Goal: Transaction & Acquisition: Purchase product/service

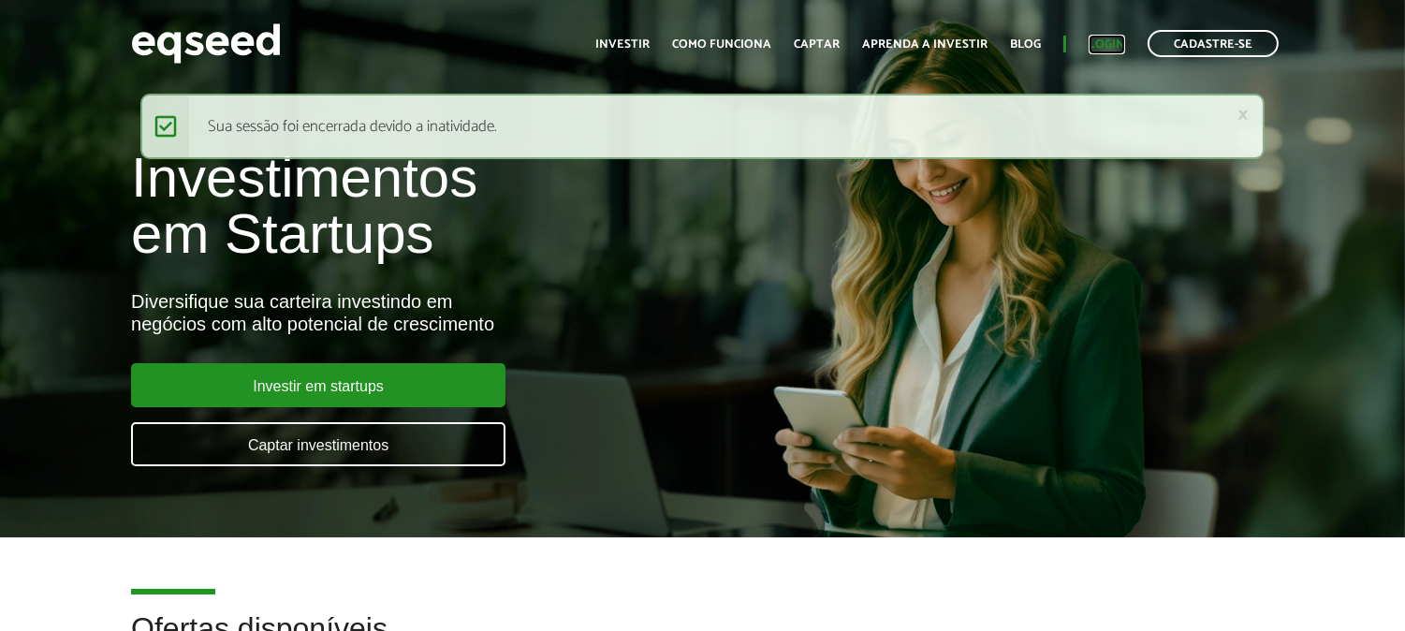
click at [1099, 38] on link "Login" at bounding box center [1107, 44] width 37 height 12
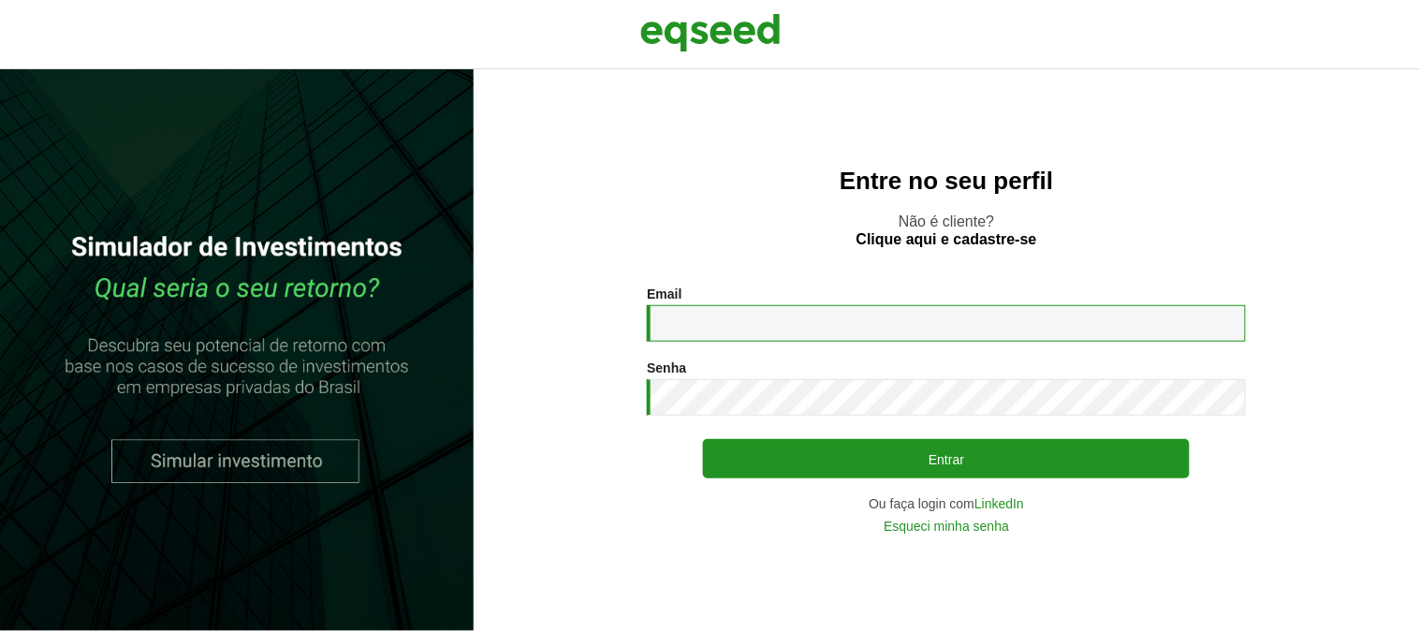
type input "**********"
drag, startPoint x: 905, startPoint y: 326, endPoint x: 900, endPoint y: 338, distance: 13.4
click at [904, 326] on input "**********" at bounding box center [946, 323] width 599 height 37
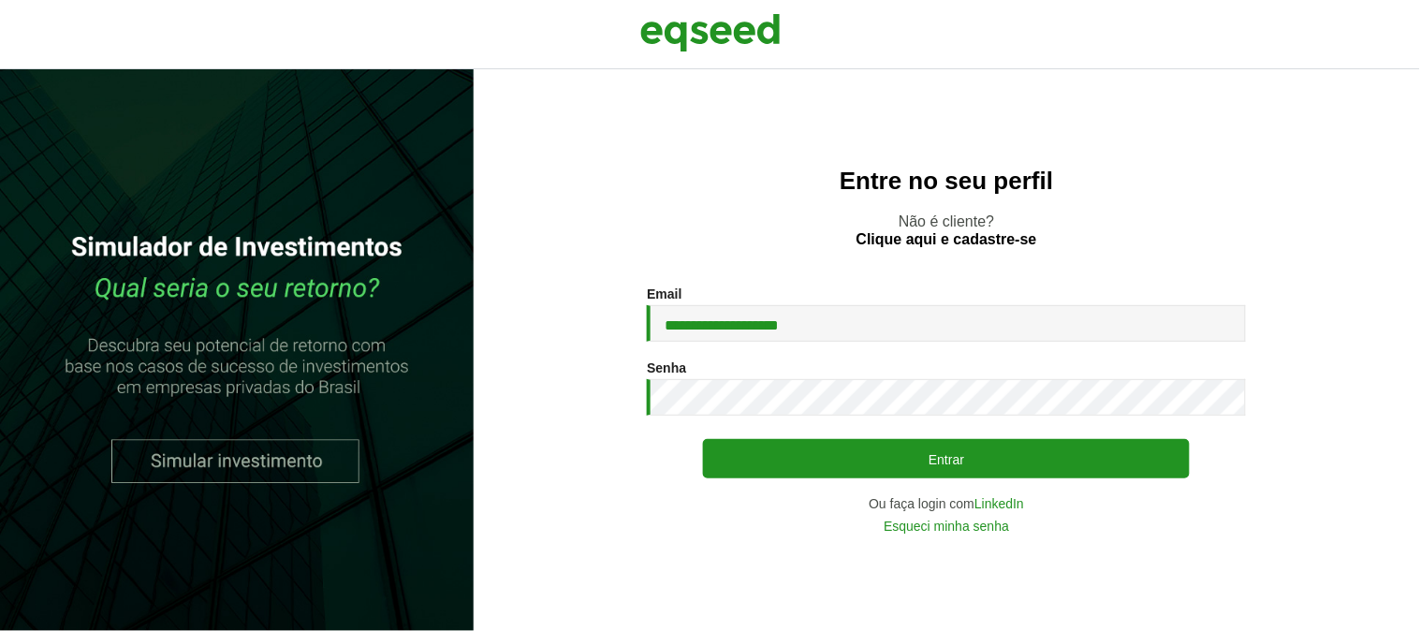
drag, startPoint x: 1302, startPoint y: 398, endPoint x: 1249, endPoint y: 432, distance: 63.6
click at [1302, 397] on section "**********" at bounding box center [946, 409] width 871 height 247
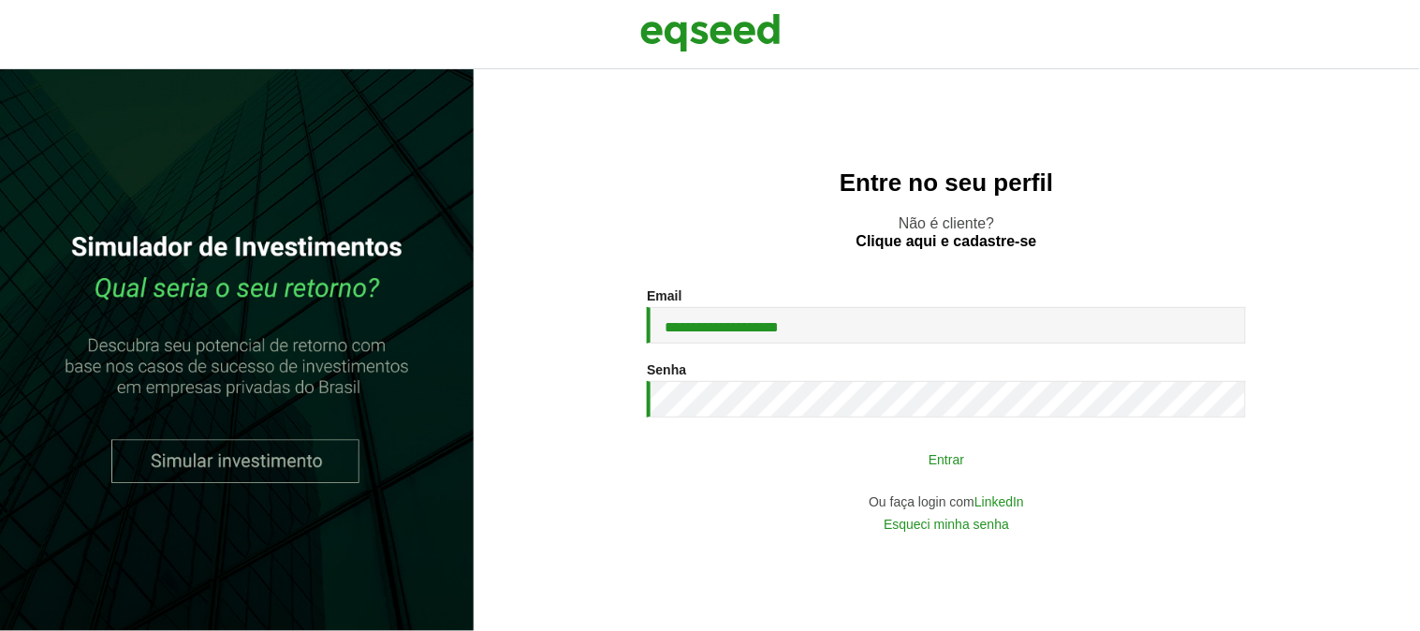
click at [1131, 461] on button "Entrar" at bounding box center [946, 459] width 487 height 36
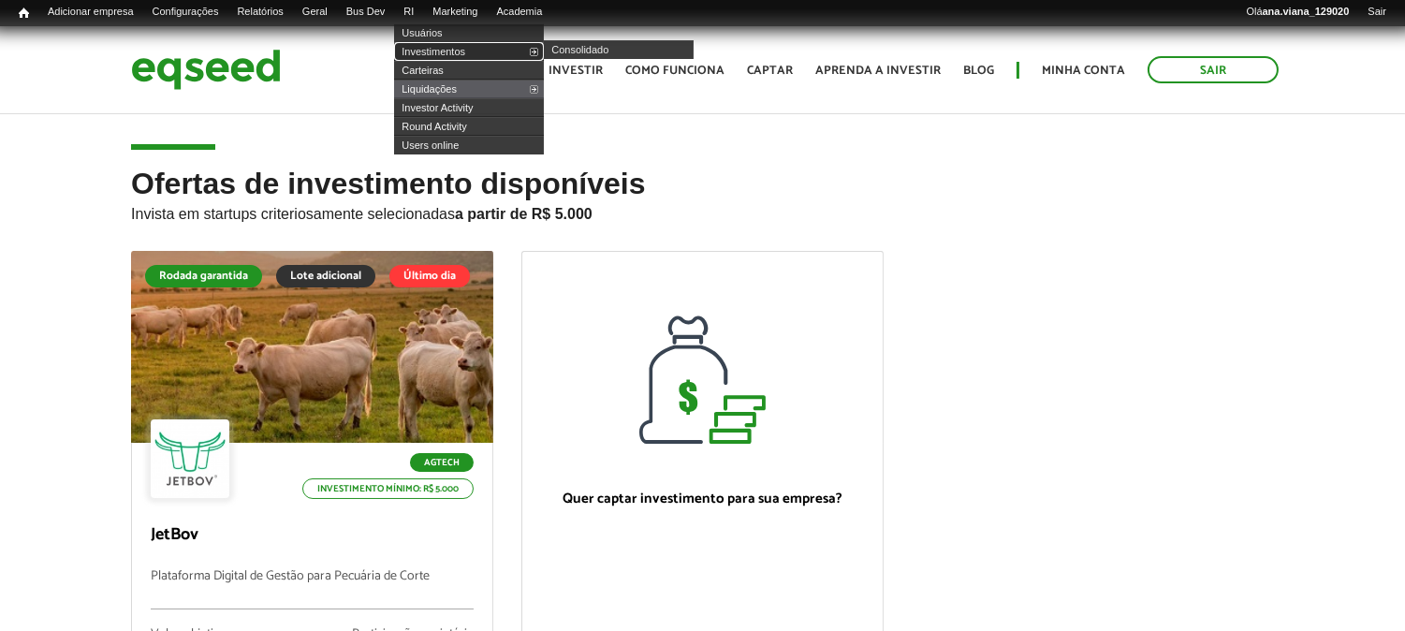
click at [451, 51] on link "Investimentos" at bounding box center [469, 51] width 150 height 19
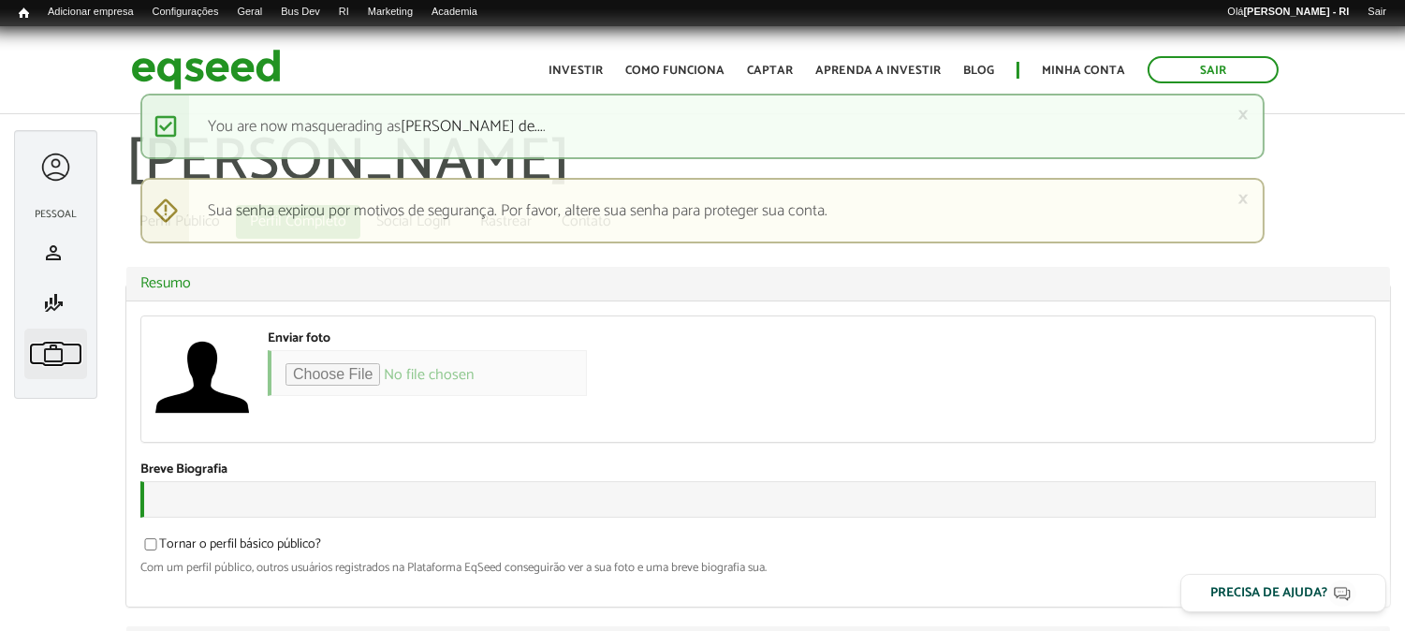
click at [45, 357] on span "work" at bounding box center [53, 354] width 22 height 22
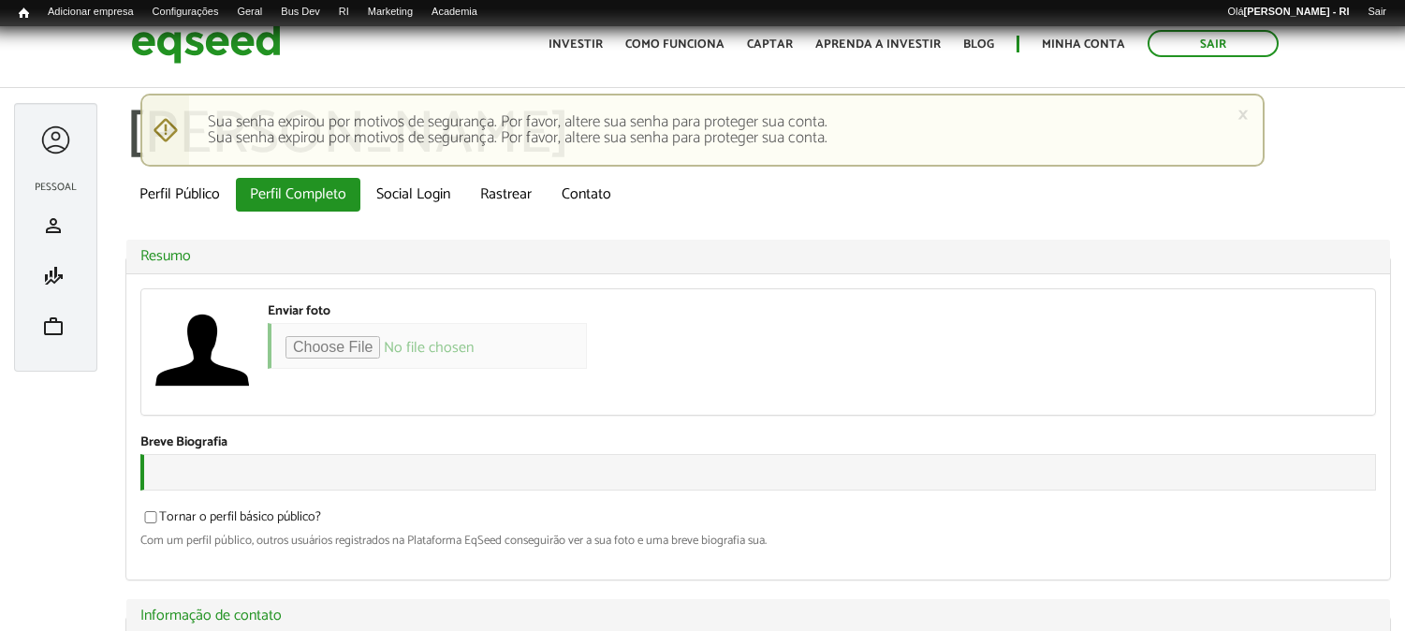
type input "*"
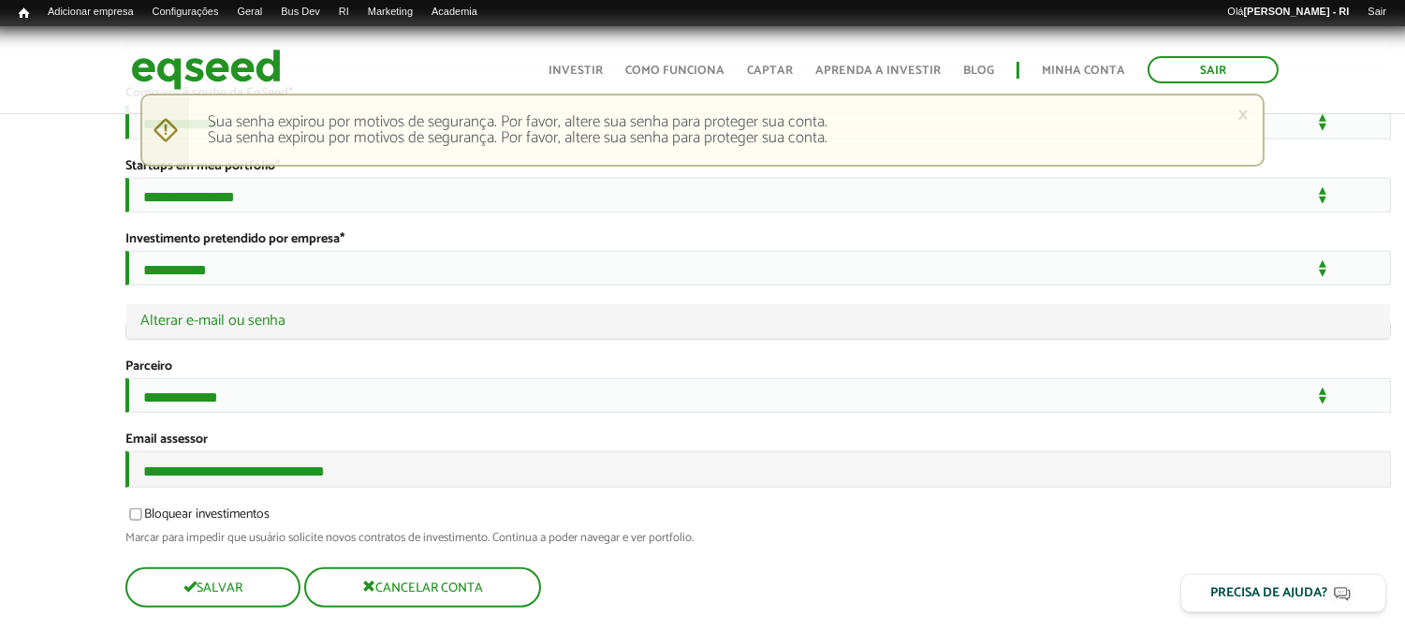
scroll to position [3558, 0]
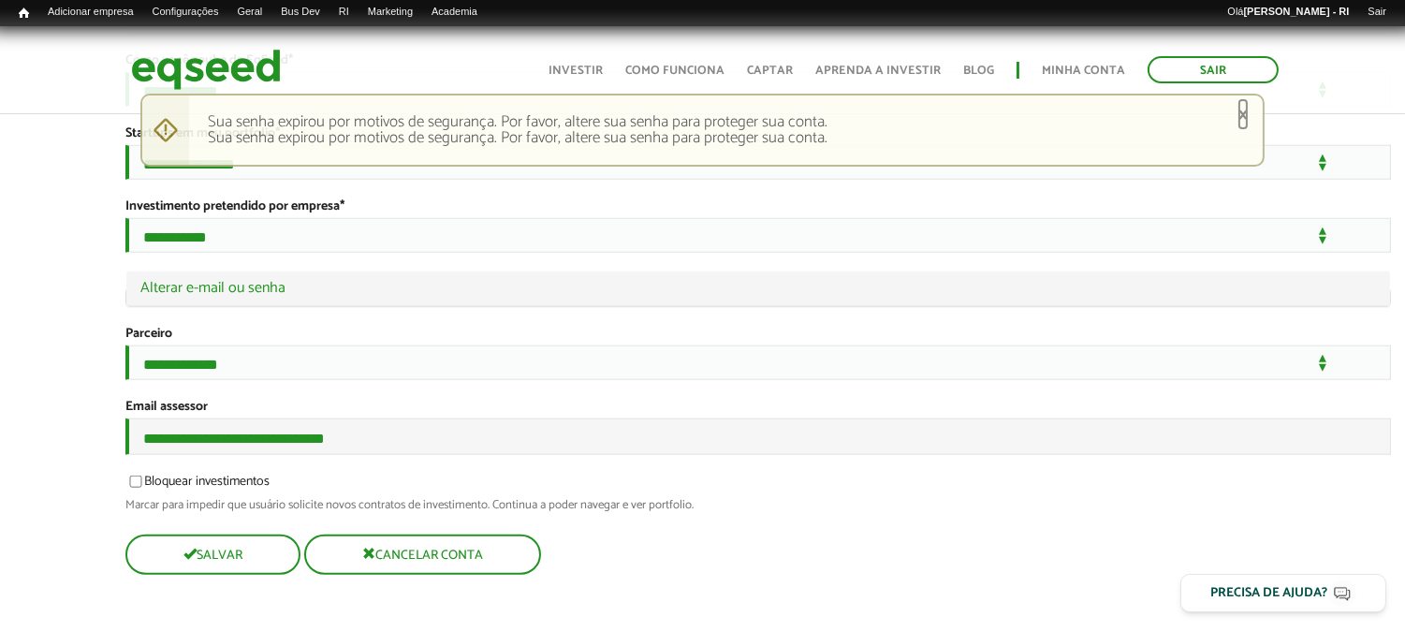
click at [1246, 107] on link "×" at bounding box center [1242, 115] width 11 height 20
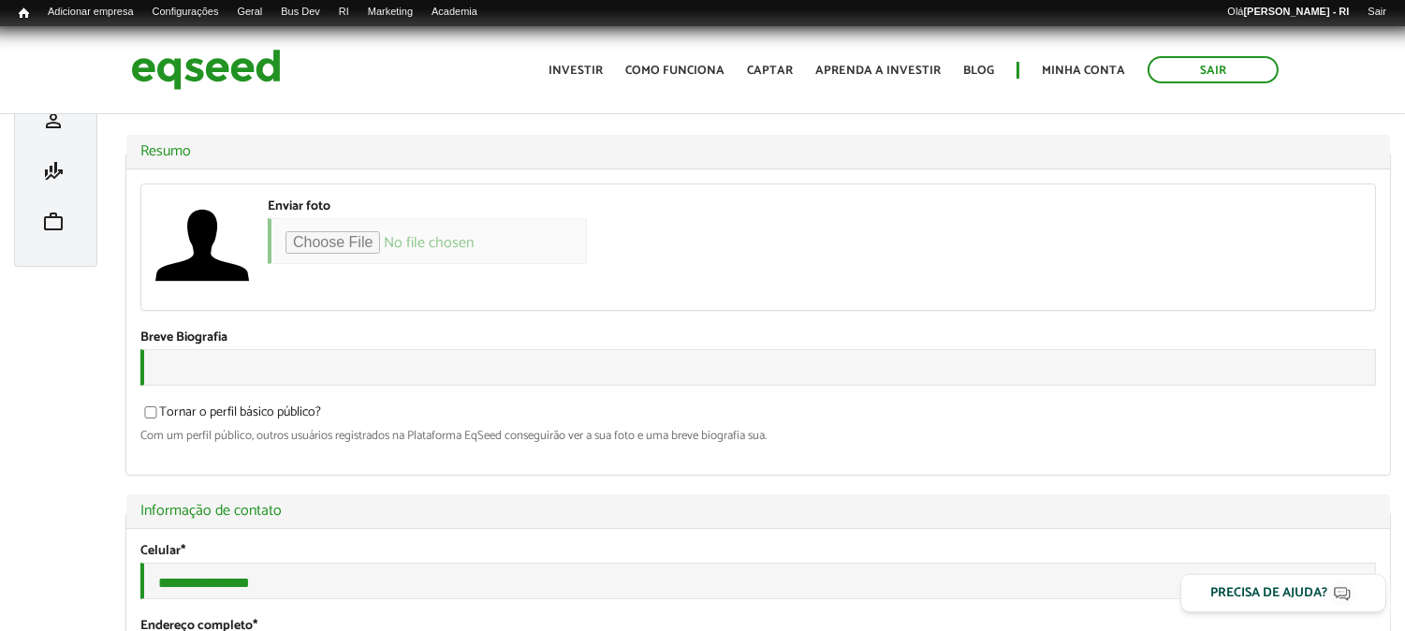
scroll to position [0, 0]
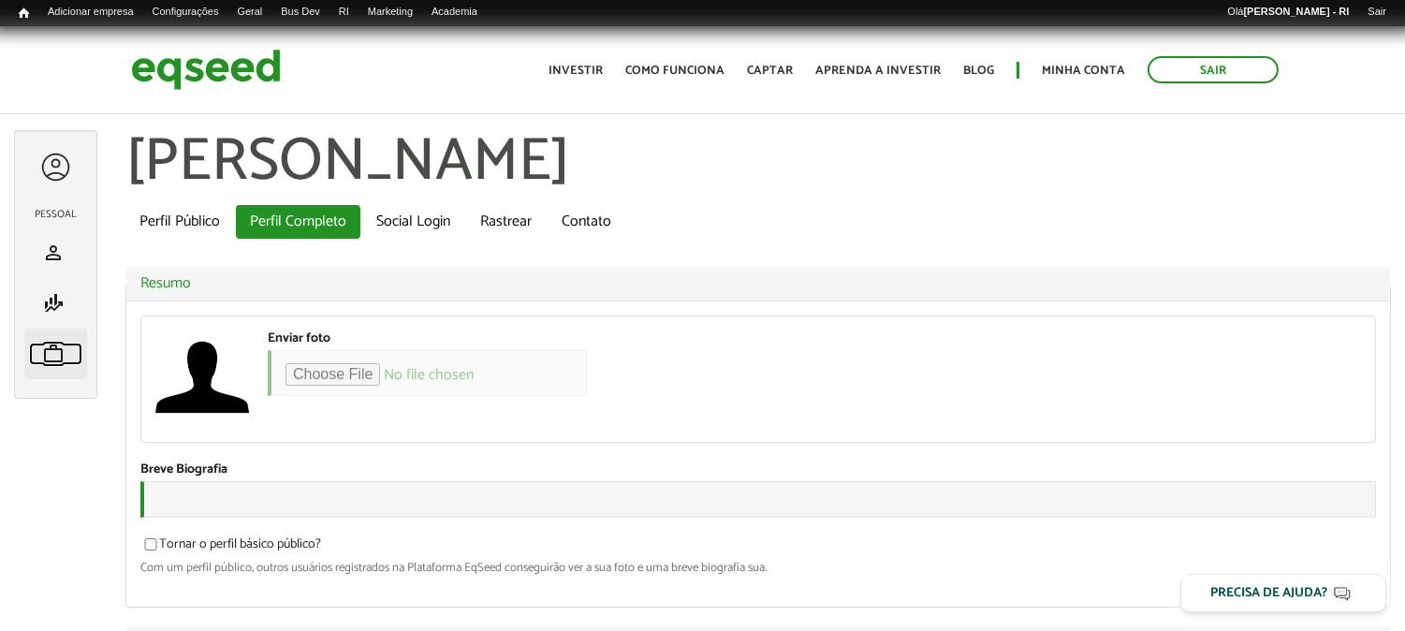
click at [54, 344] on span "work" at bounding box center [53, 354] width 22 height 22
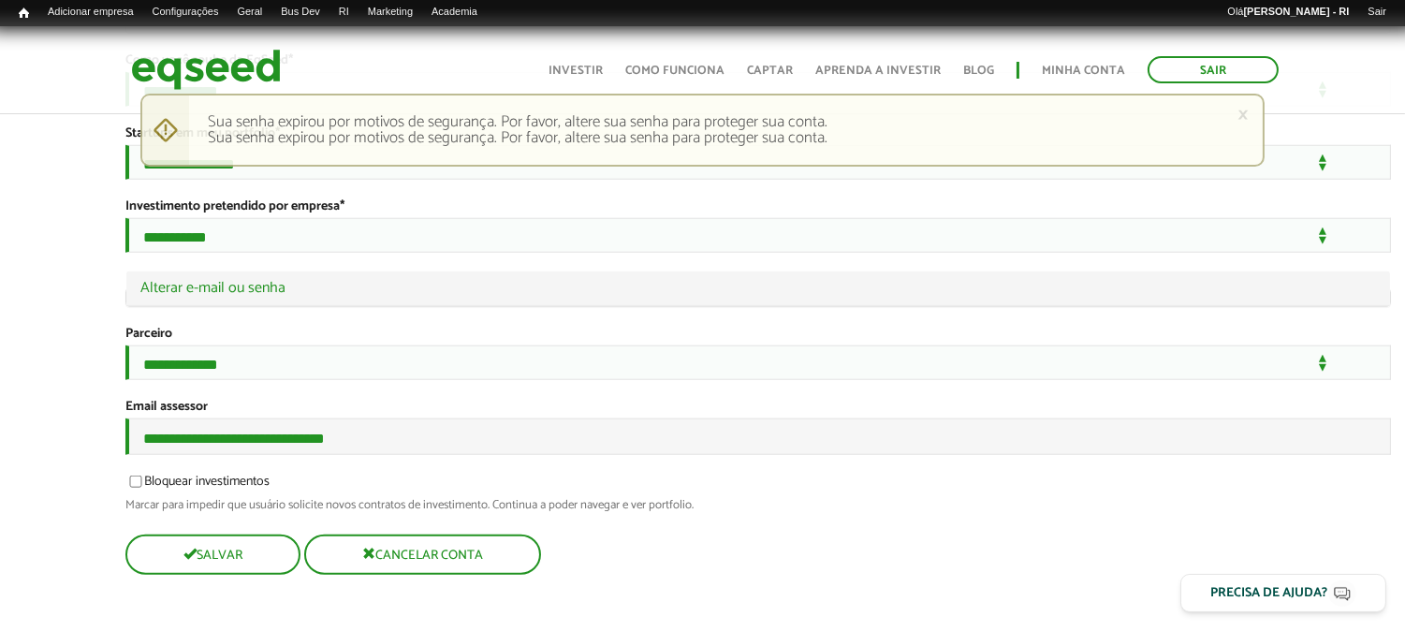
scroll to position [3558, 0]
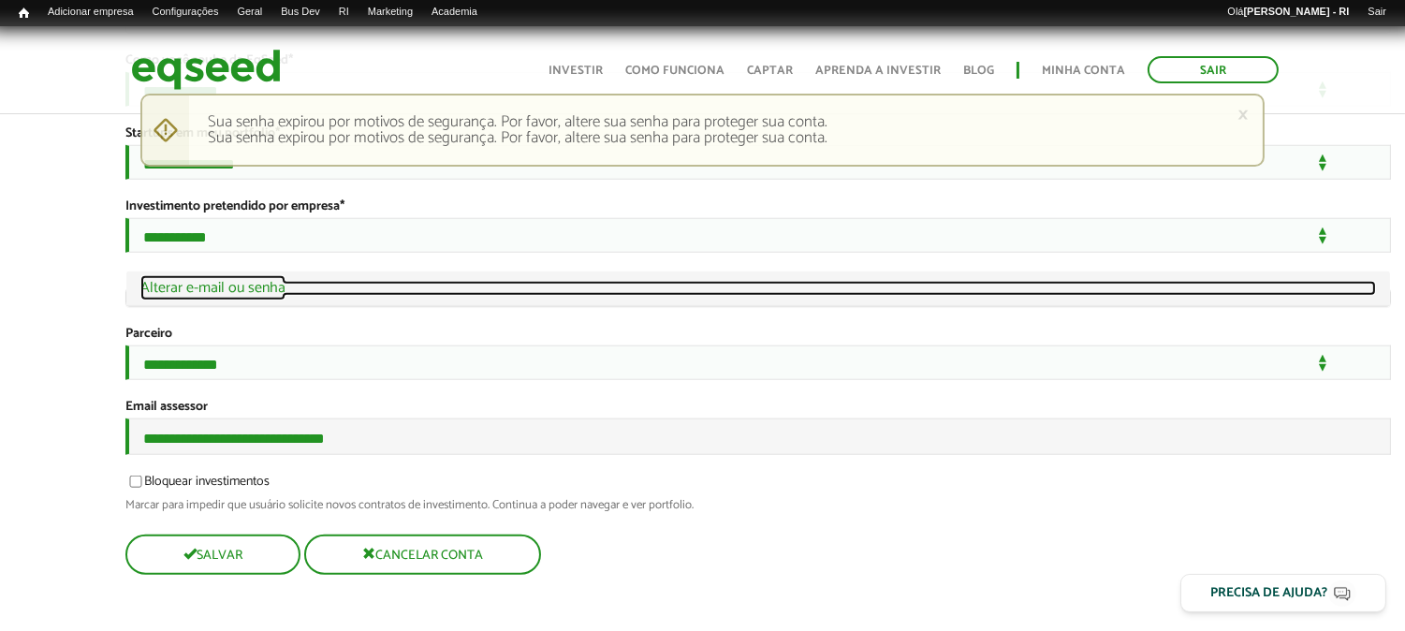
click at [601, 296] on link "Ocultar Alterar e-mail ou senha" at bounding box center [758, 288] width 1236 height 15
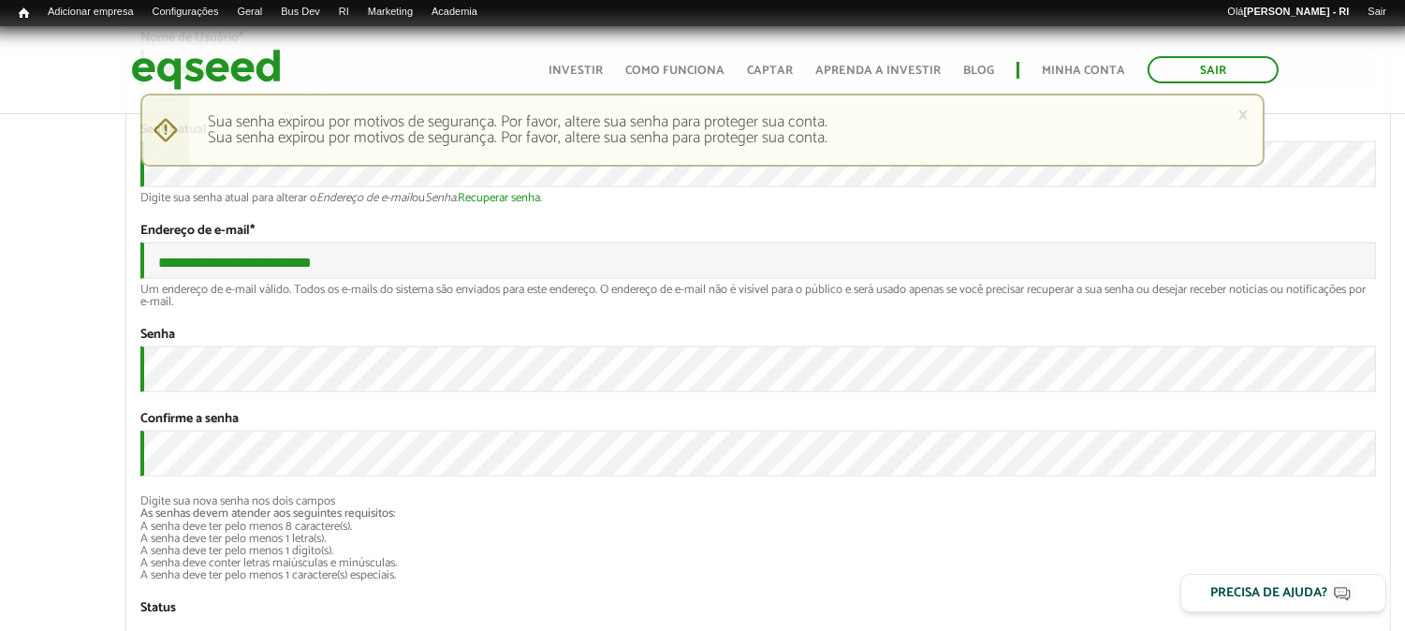
scroll to position [3812, 0]
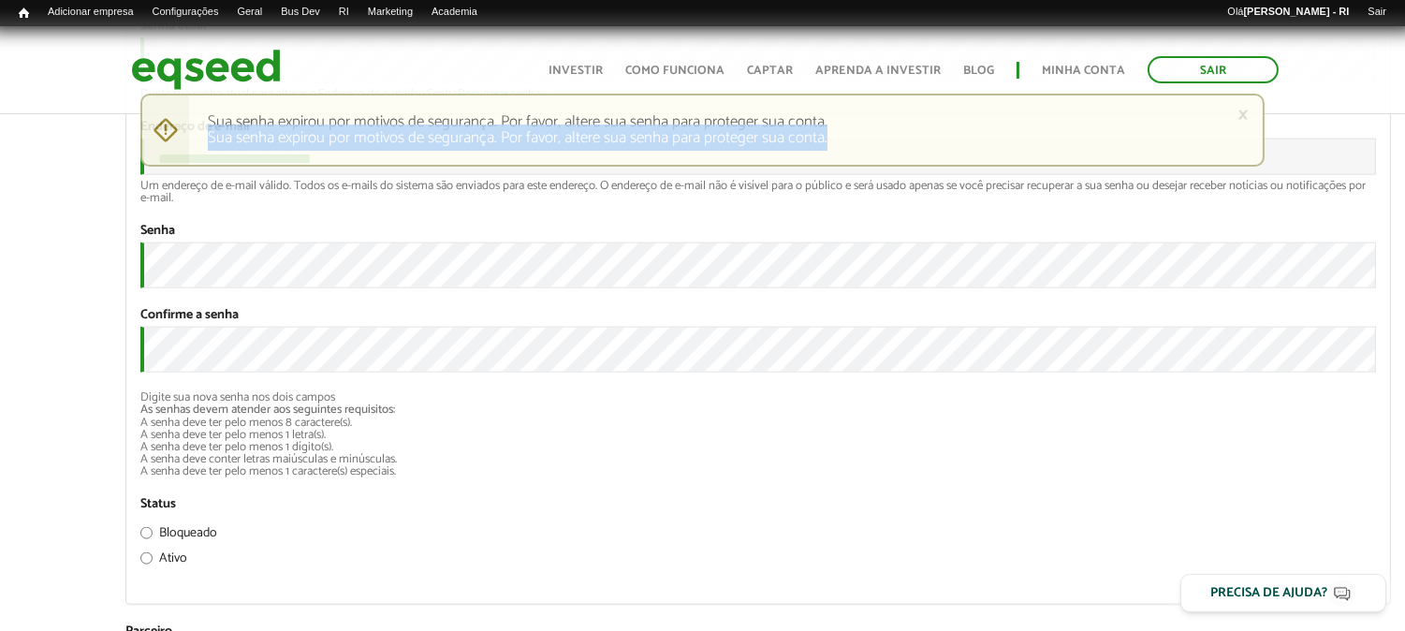
drag, startPoint x: 894, startPoint y: 124, endPoint x: 1070, endPoint y: 99, distance: 177.8
click at [960, 138] on ul "Sua senha expirou por motivos de segurança. Por favor, altere sua senha para pr…" at bounding box center [717, 130] width 1018 height 32
click at [22, 15] on span "Início" at bounding box center [24, 13] width 10 height 13
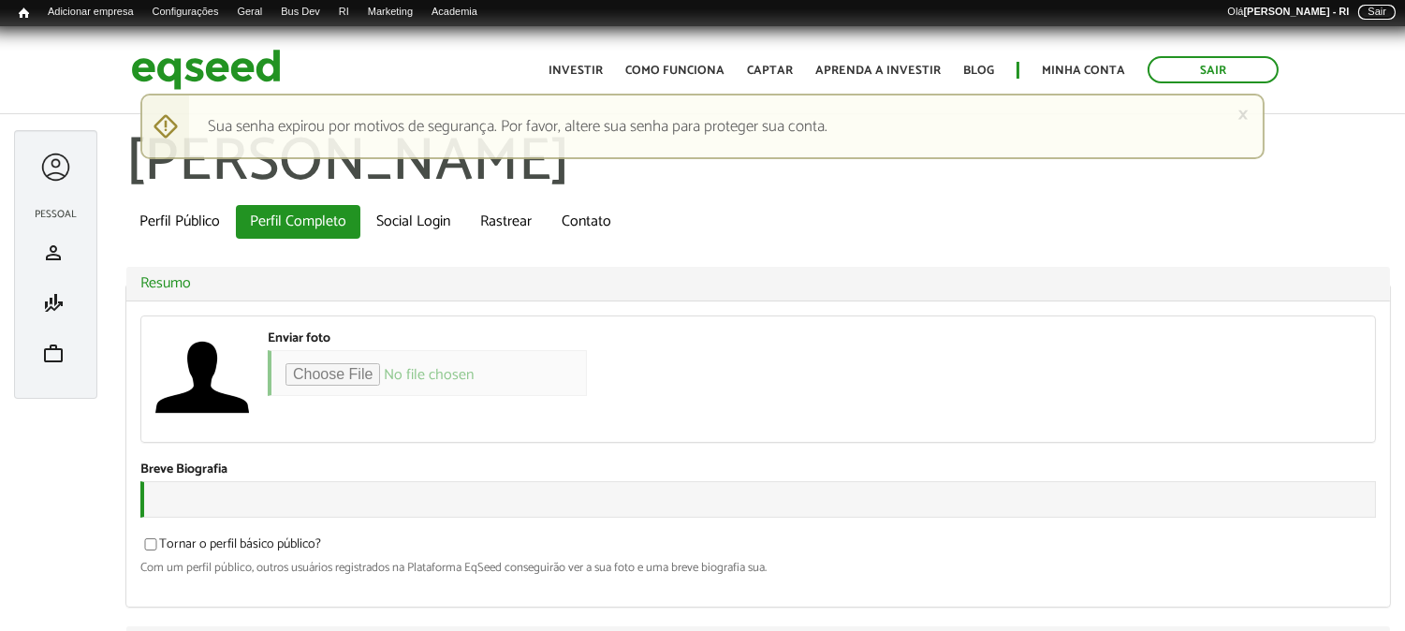
click at [1378, 16] on link "Sair" at bounding box center [1376, 12] width 37 height 15
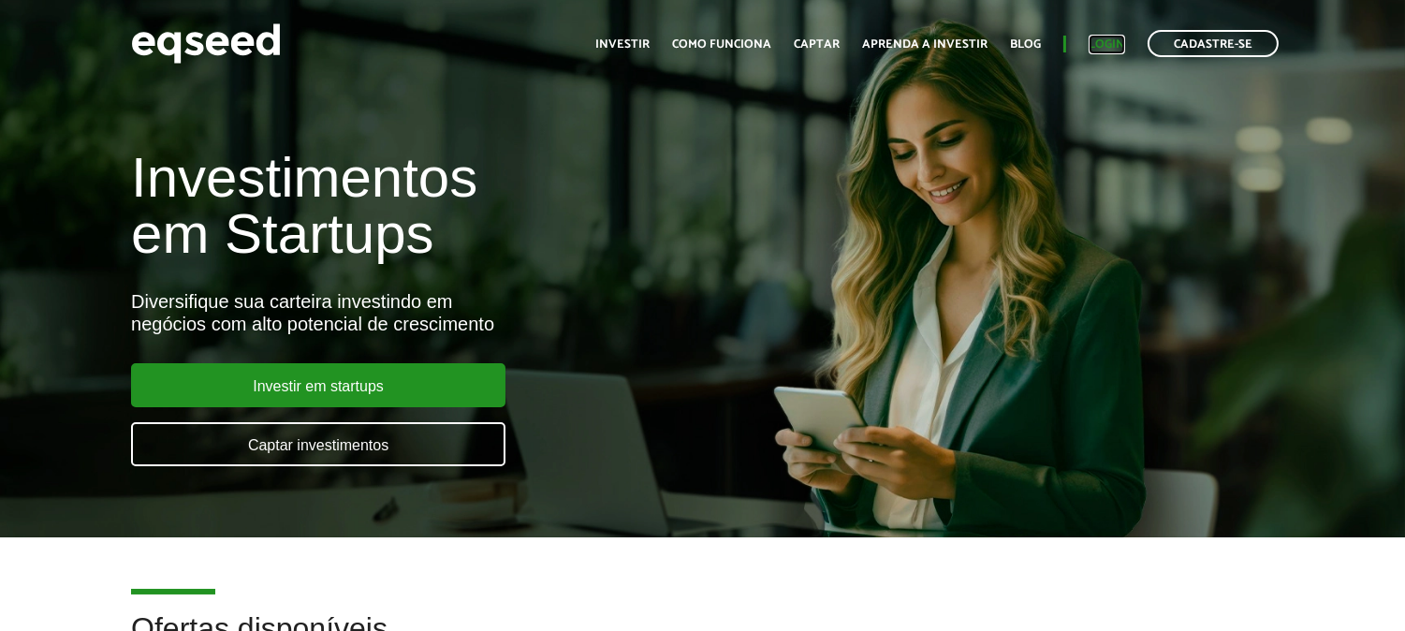
click at [1114, 41] on link "Login" at bounding box center [1107, 44] width 37 height 12
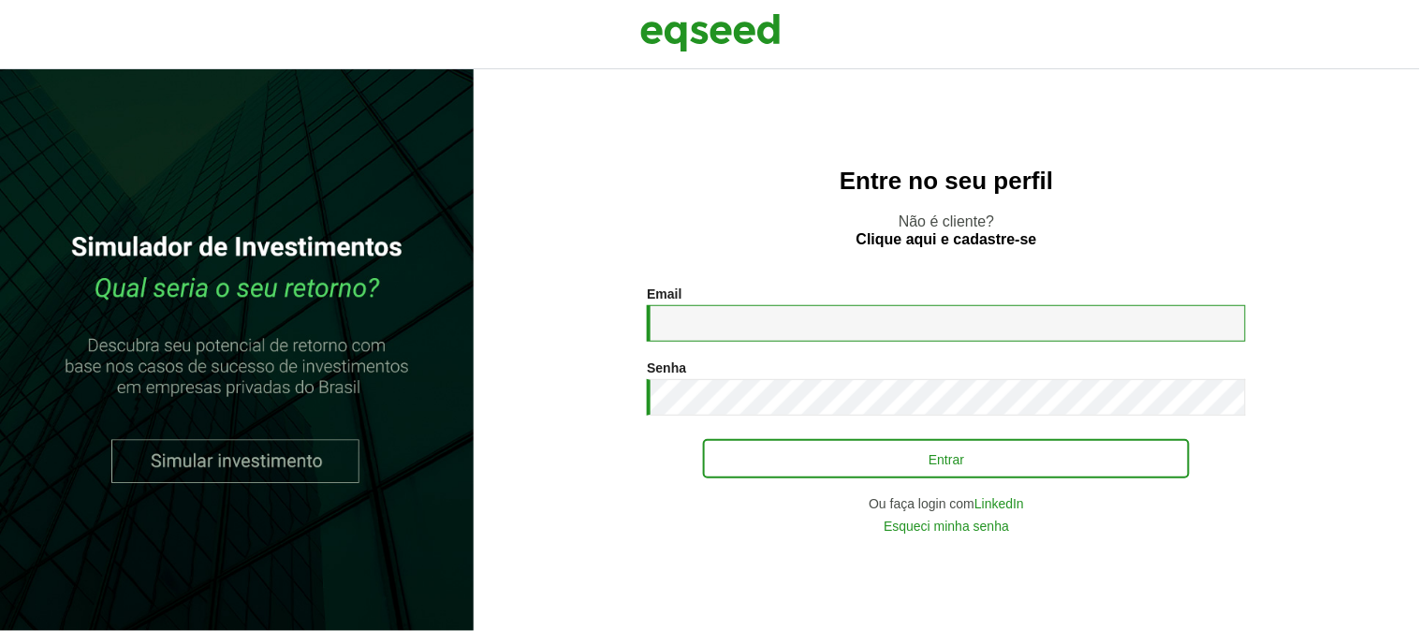
type input "**********"
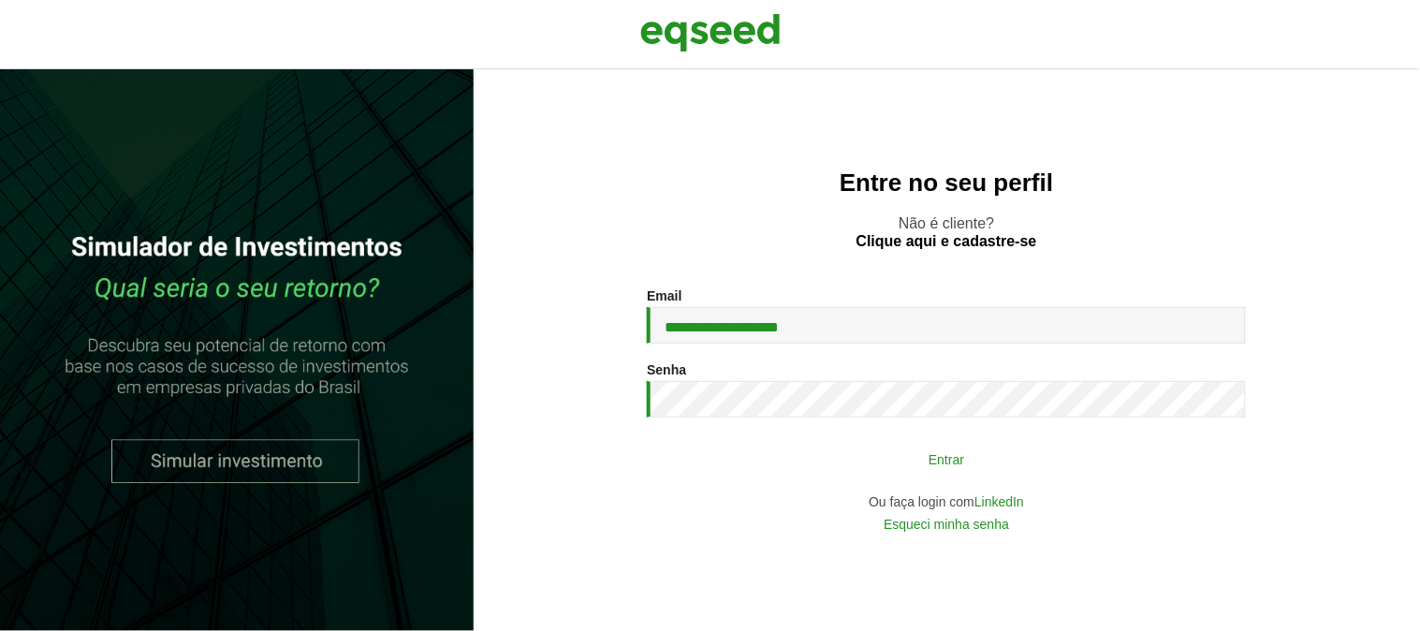
click at [881, 459] on button "Entrar" at bounding box center [946, 459] width 487 height 36
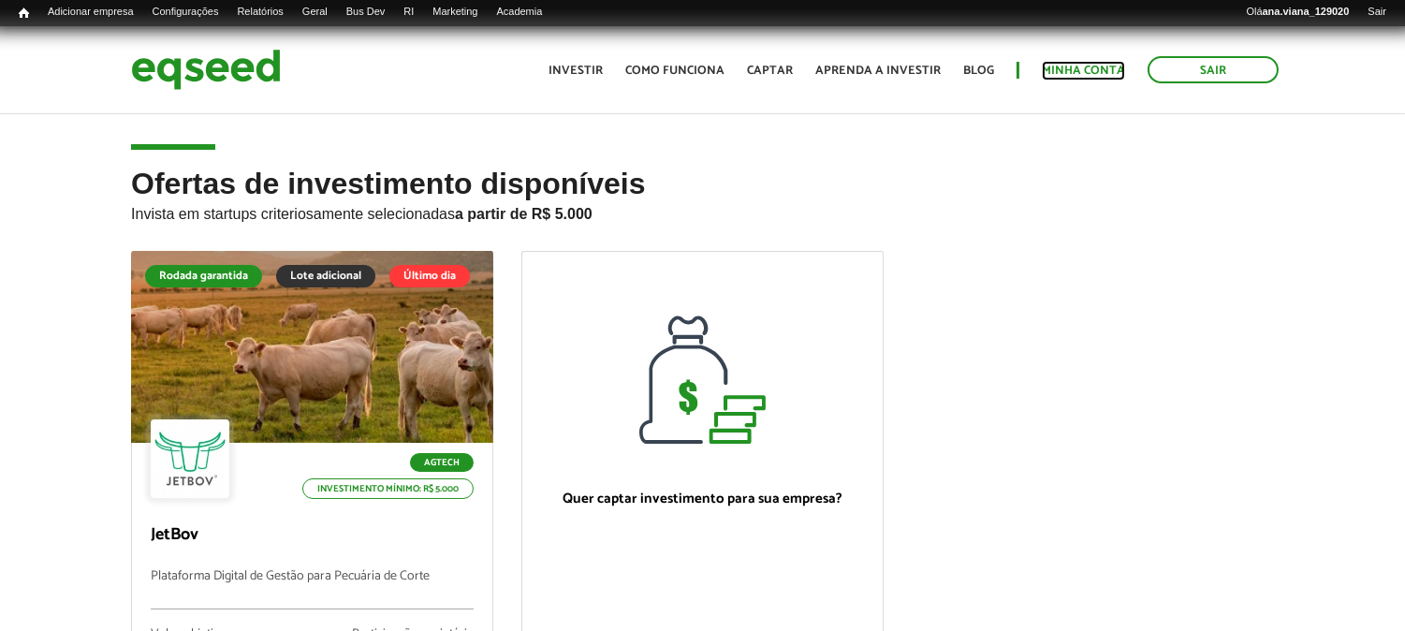
click at [1095, 72] on link "Minha conta" at bounding box center [1083, 71] width 83 height 12
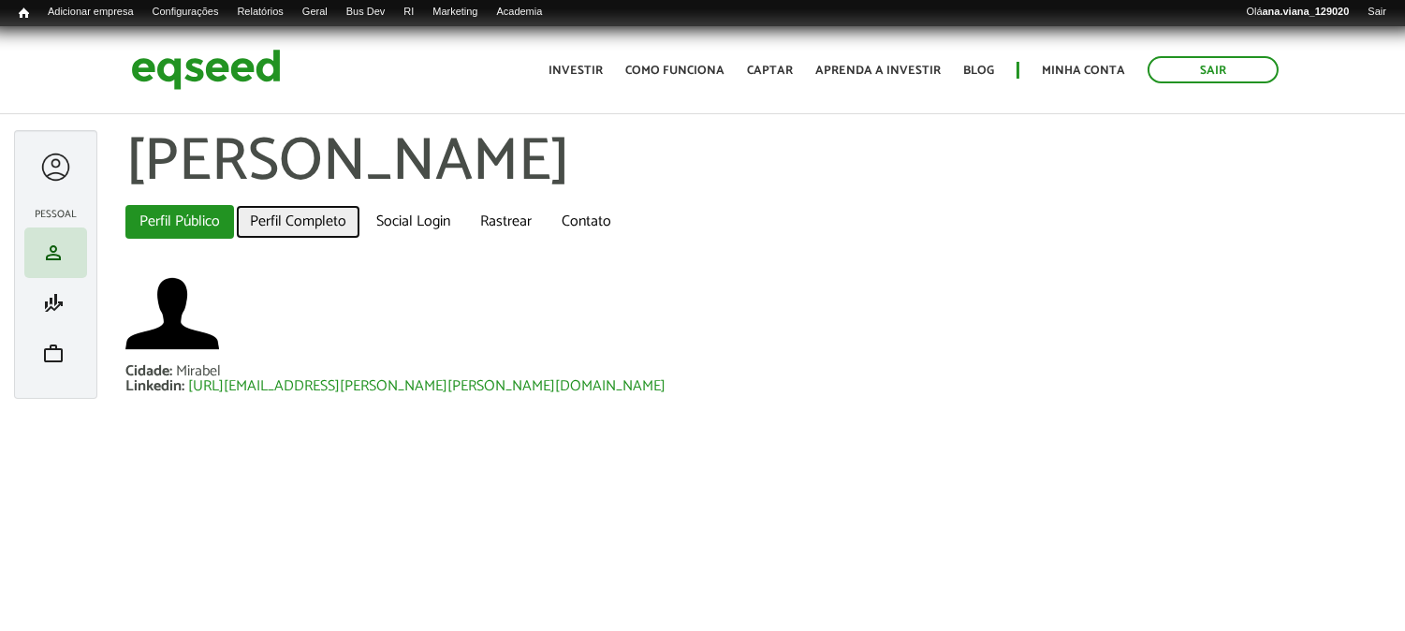
click at [279, 220] on link "Perfil Completo" at bounding box center [298, 222] width 124 height 34
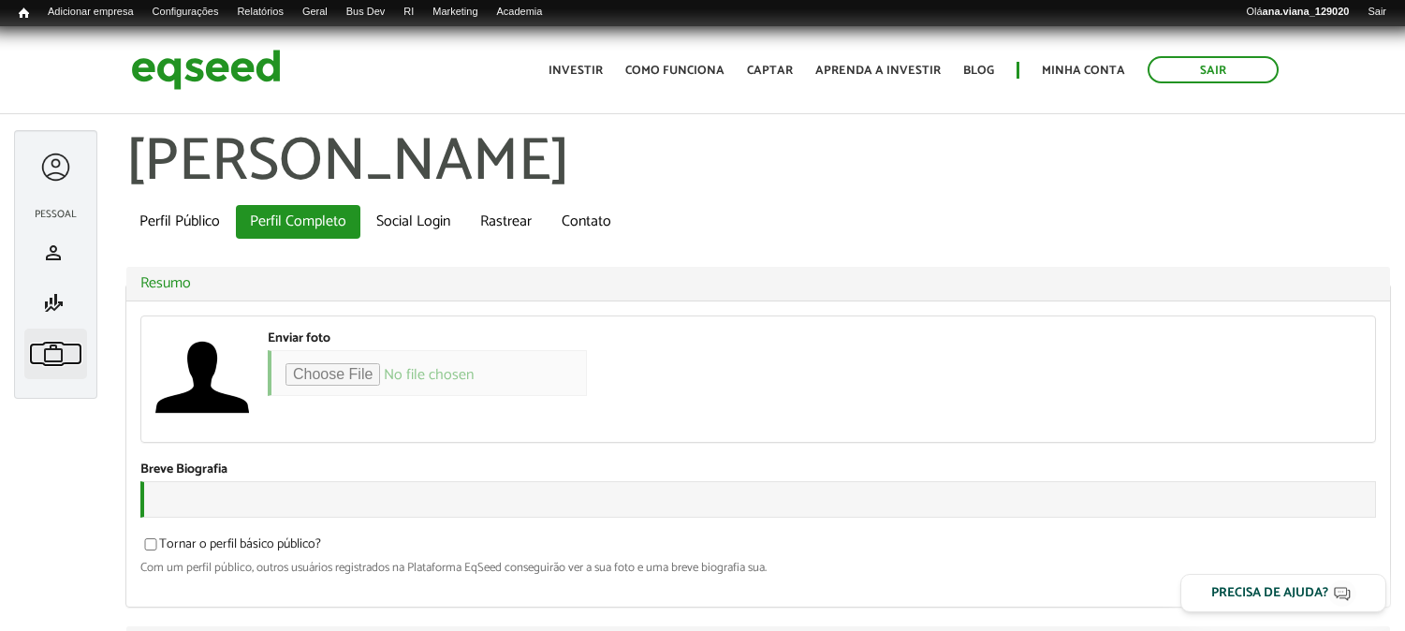
drag, startPoint x: 0, startPoint y: 0, endPoint x: 63, endPoint y: 346, distance: 352.0
click at [63, 346] on span "work" at bounding box center [53, 354] width 22 height 22
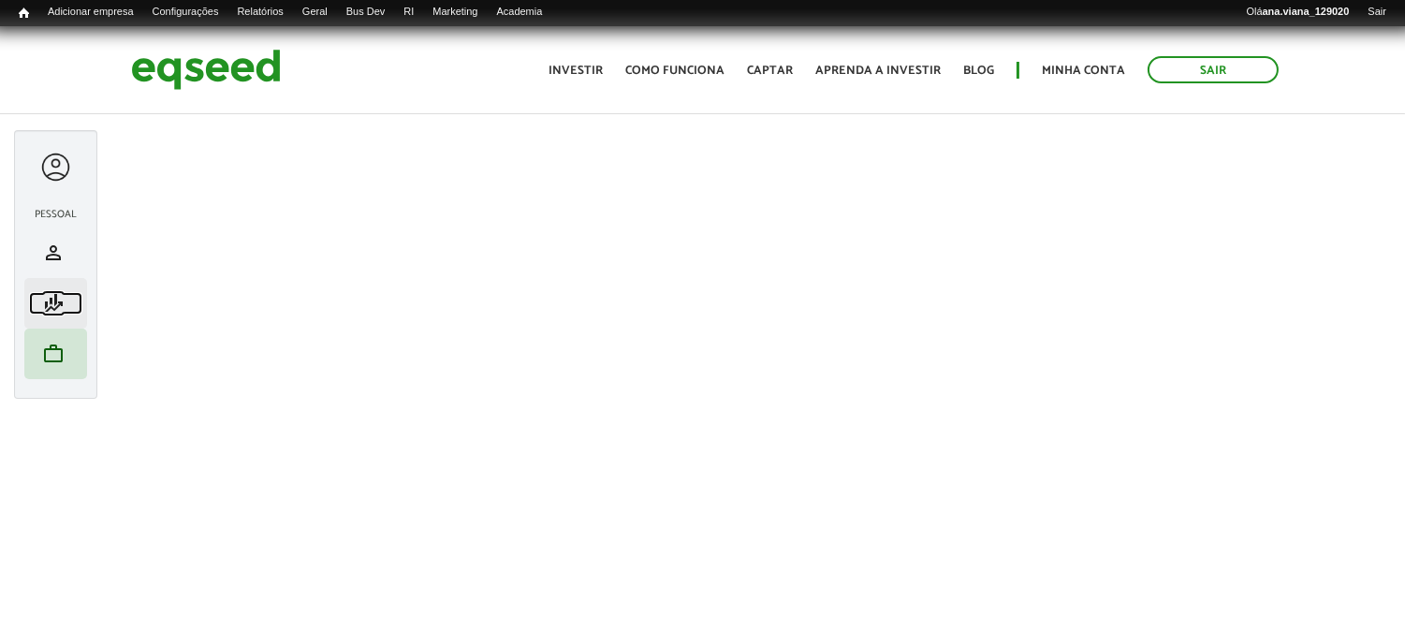
click at [48, 296] on span "finance_mode" at bounding box center [53, 303] width 22 height 22
click at [192, 68] on img at bounding box center [206, 70] width 150 height 50
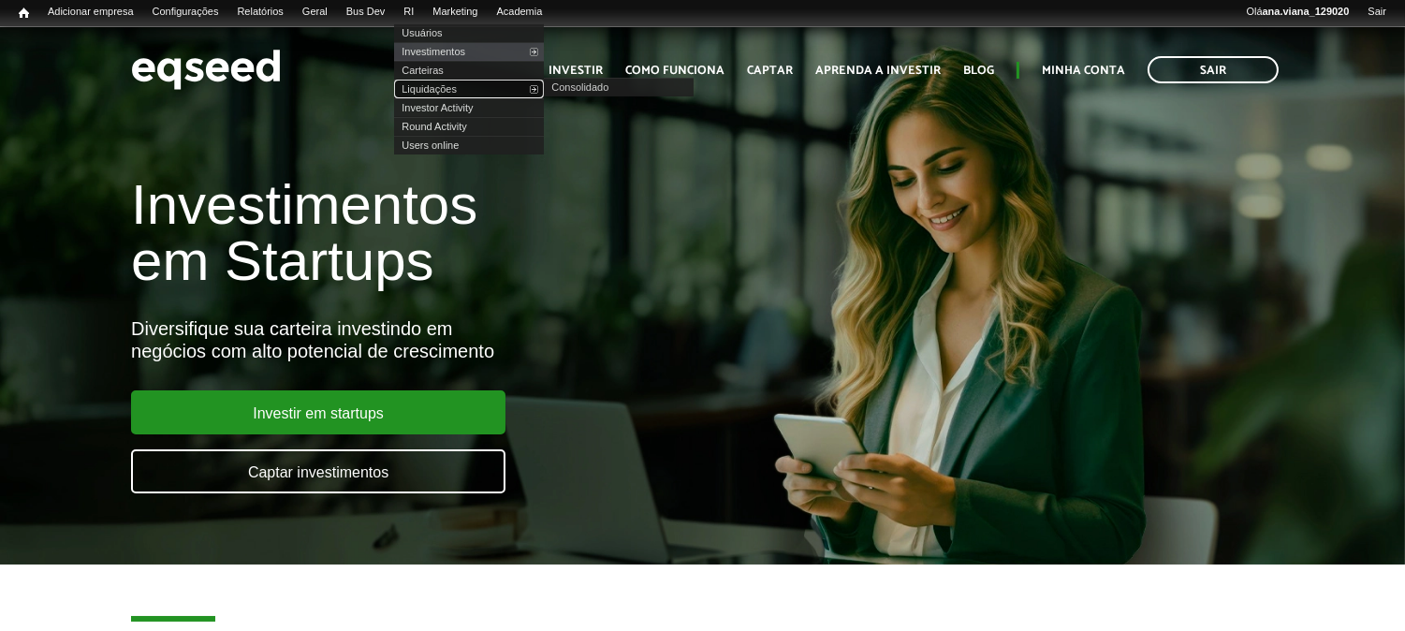
drag, startPoint x: 466, startPoint y: 81, endPoint x: 500, endPoint y: 96, distance: 37.3
click at [465, 81] on link "Liquidações" at bounding box center [469, 89] width 150 height 19
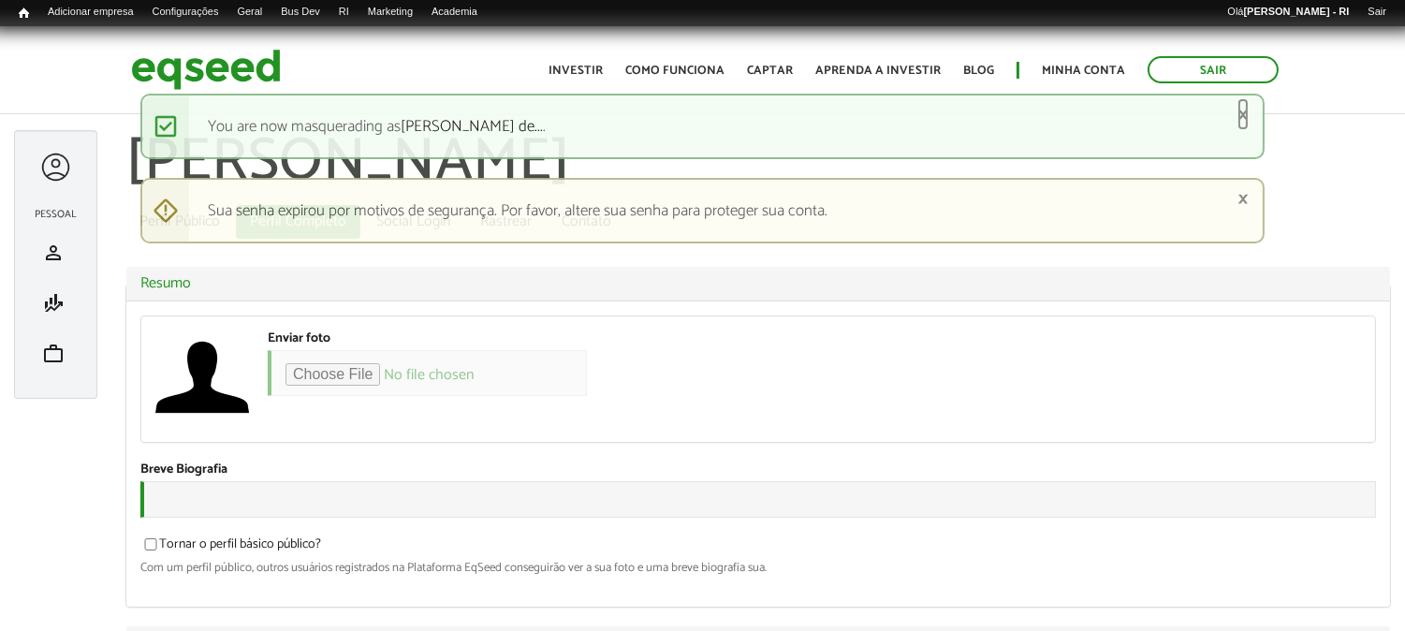
drag, startPoint x: 1245, startPoint y: 105, endPoint x: 1241, endPoint y: 117, distance: 12.7
click at [1243, 105] on link "×" at bounding box center [1242, 115] width 11 height 20
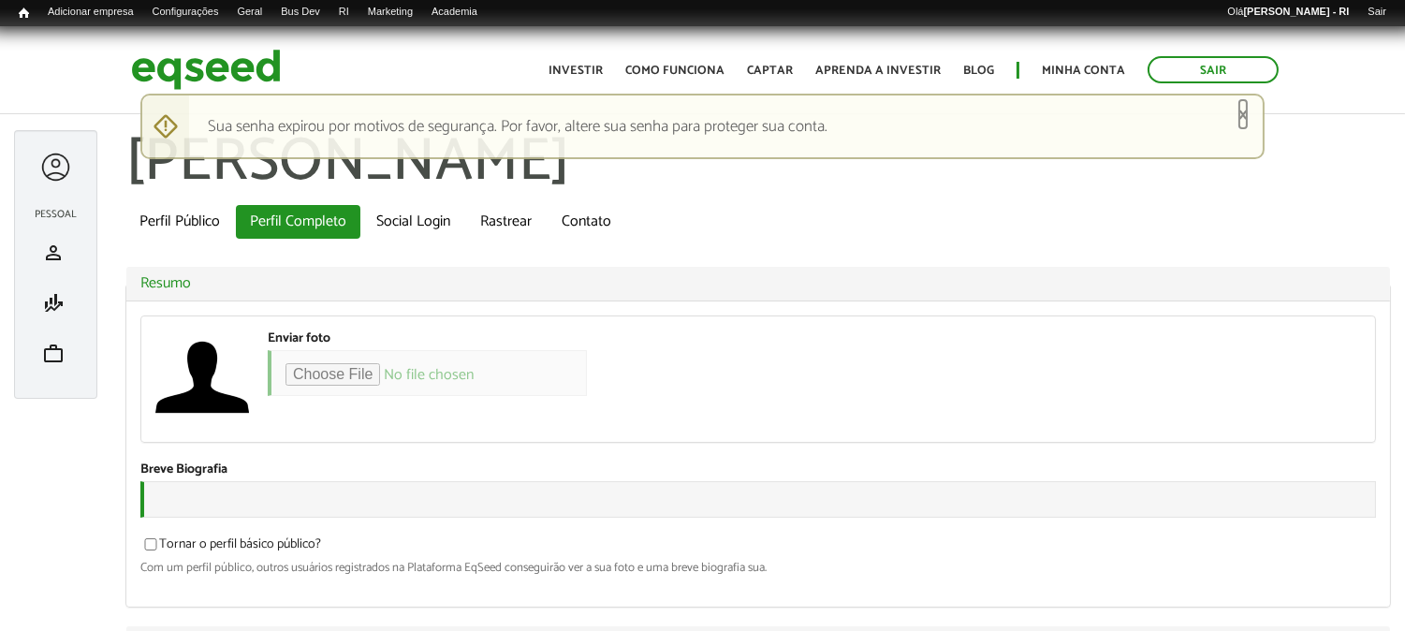
click at [1246, 120] on link "×" at bounding box center [1242, 115] width 11 height 20
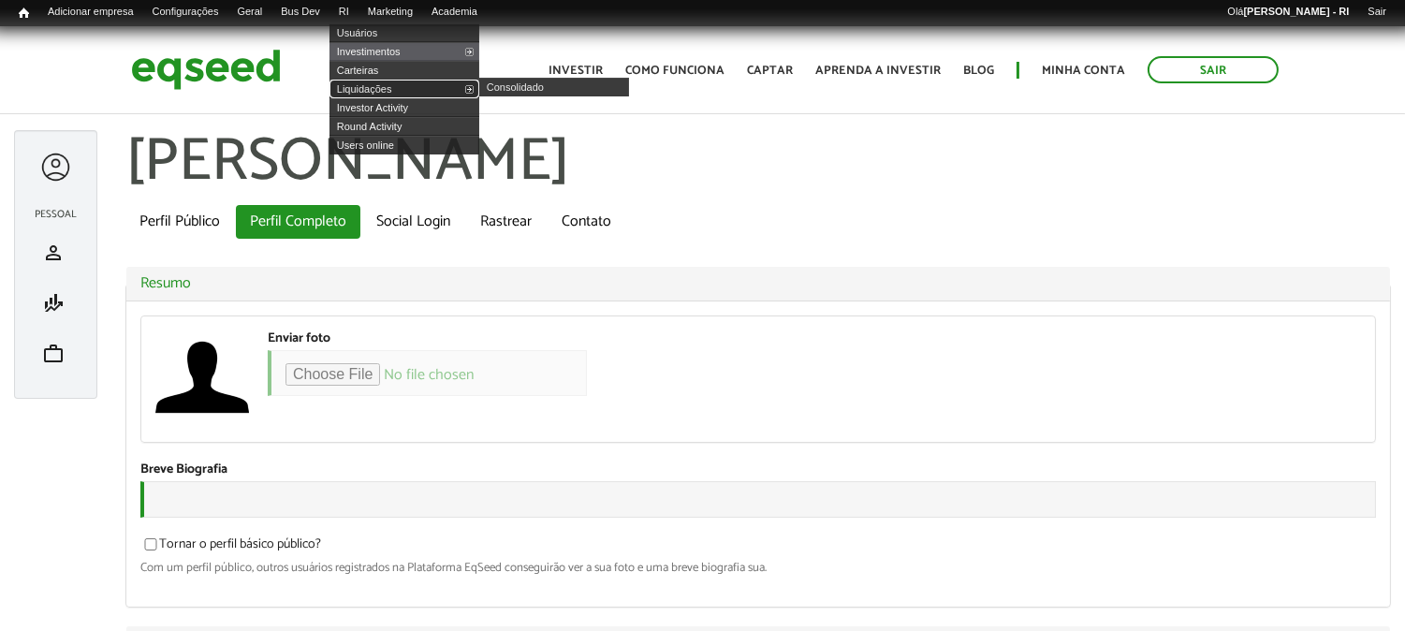
click at [390, 85] on link "Liquidações" at bounding box center [404, 89] width 150 height 19
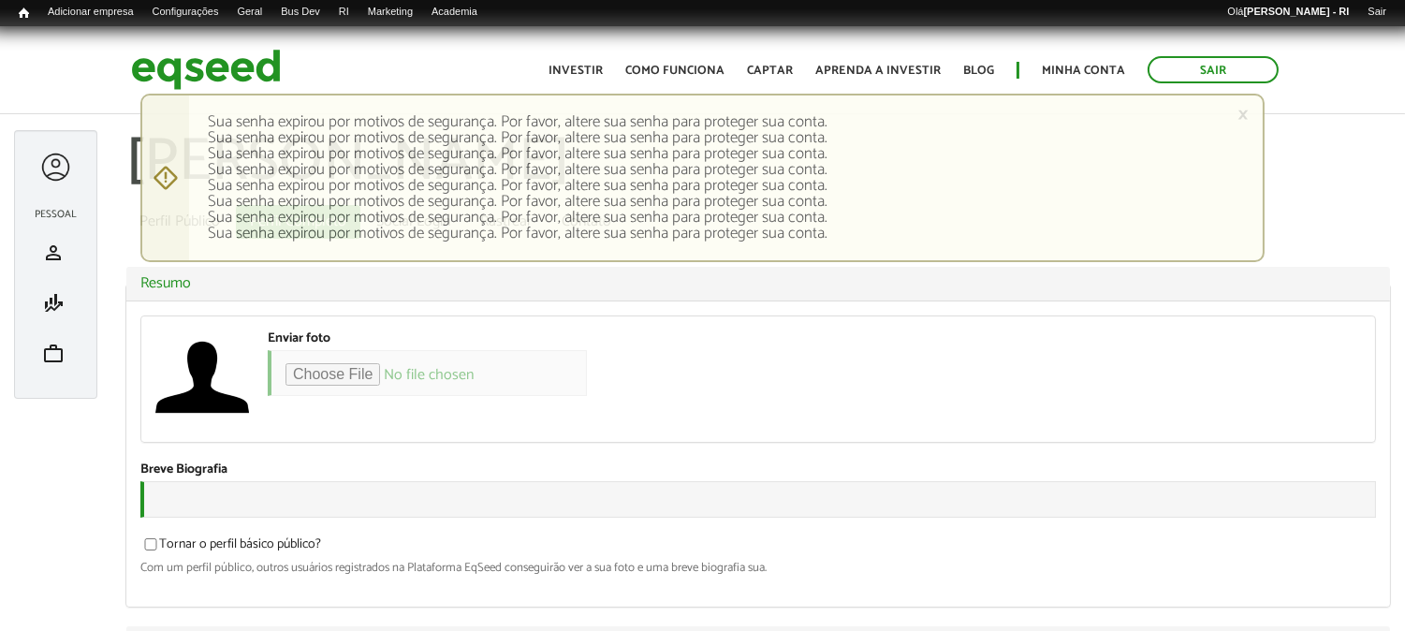
click at [1378, 0] on html "Sair Toggle navigation Toggle navigation Início Investir Como funciona" at bounding box center [702, 315] width 1405 height 631
click at [1381, 9] on link "Sair" at bounding box center [1376, 12] width 37 height 15
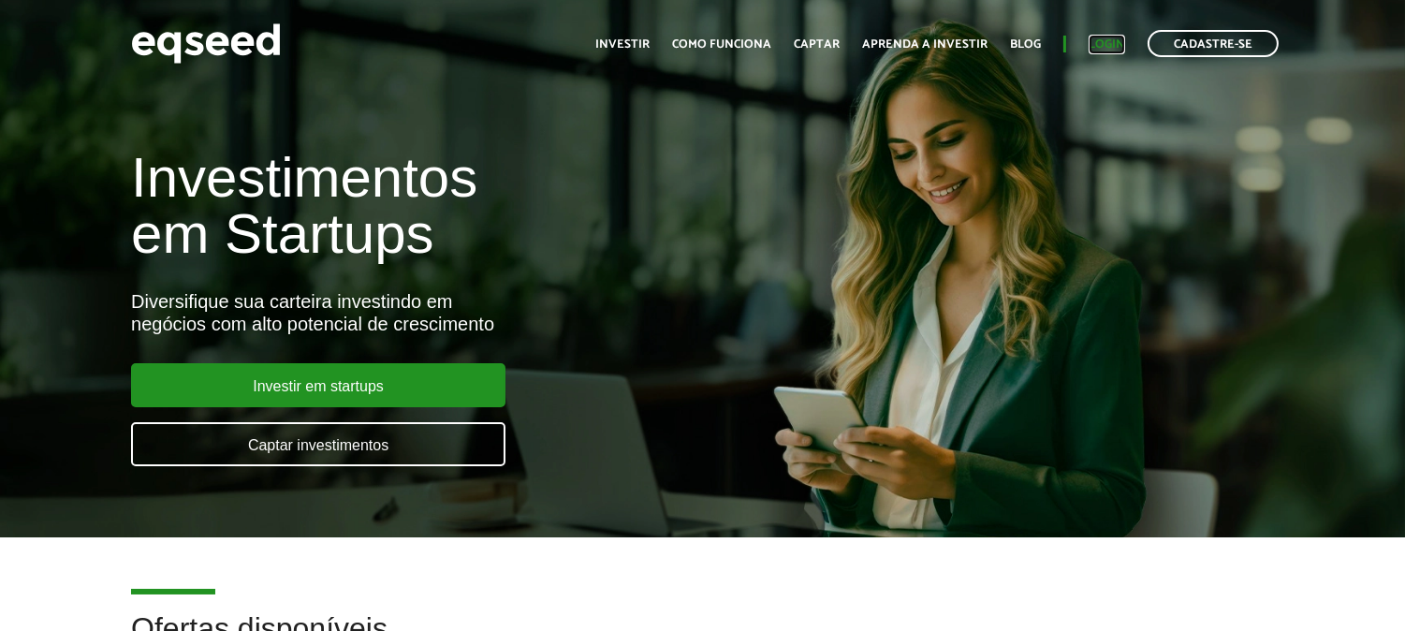
click at [1111, 43] on link "Login" at bounding box center [1107, 44] width 37 height 12
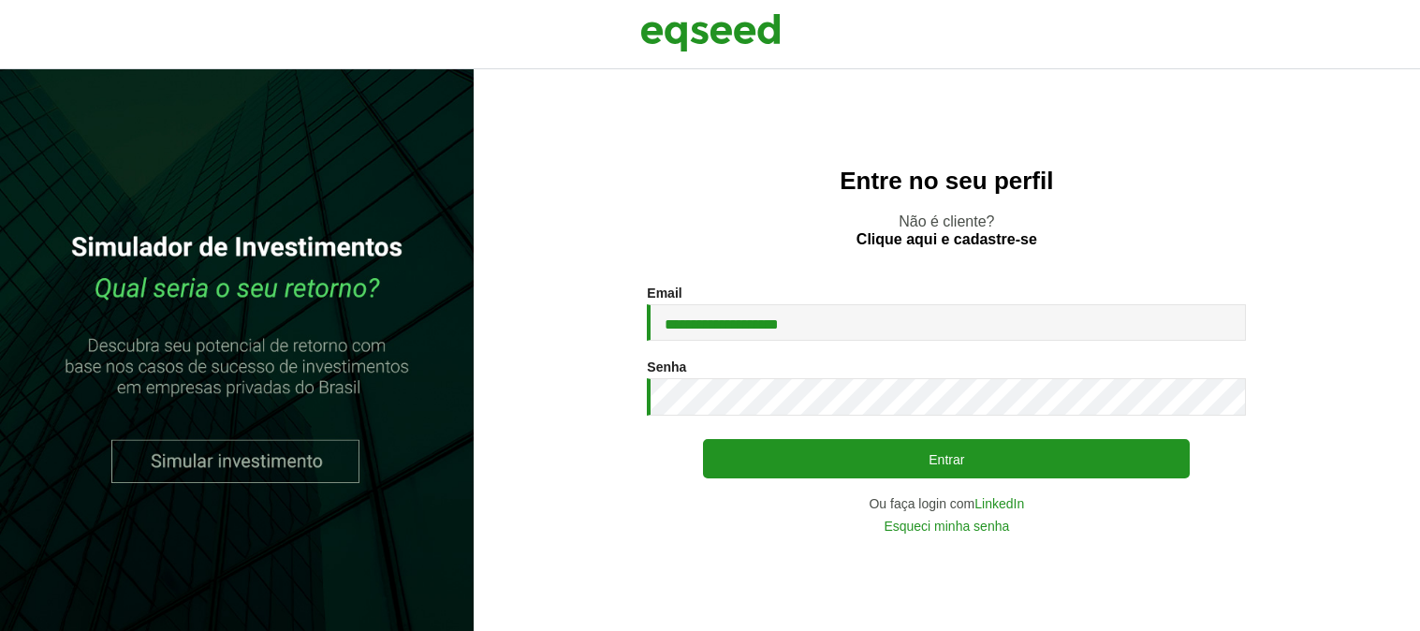
click at [932, 466] on button "Entrar" at bounding box center [946, 458] width 487 height 39
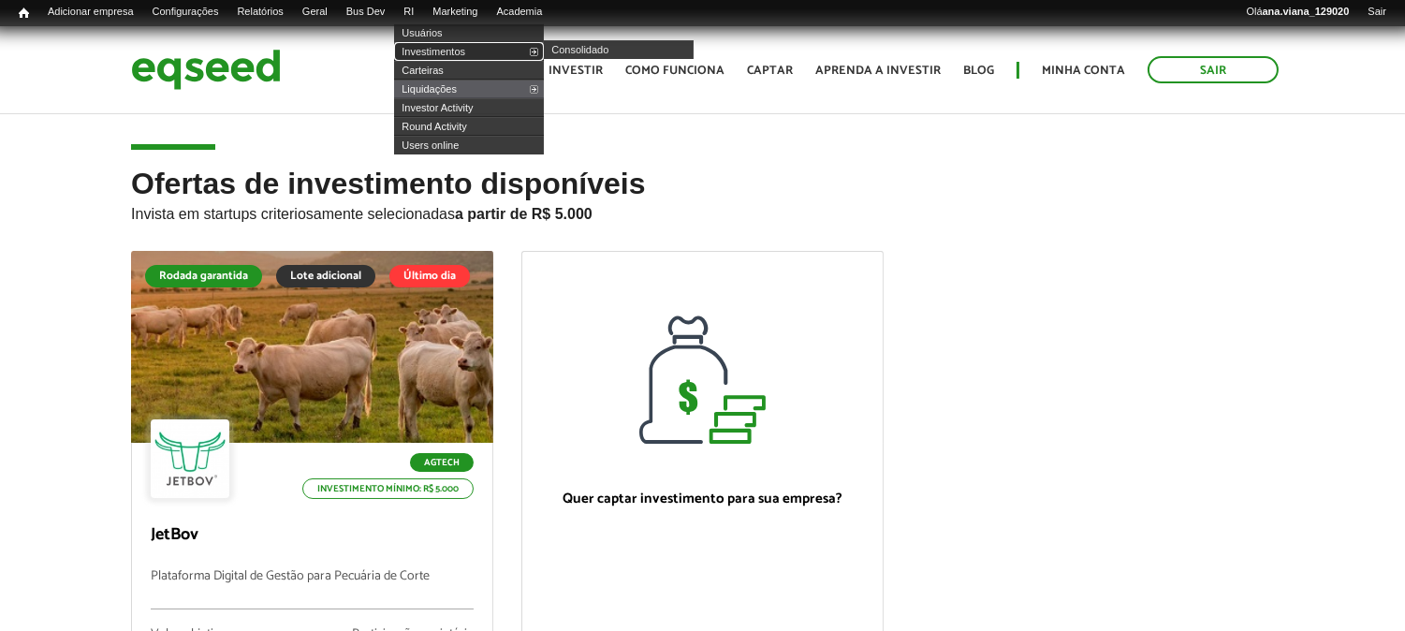
click at [462, 47] on link "Investimentos" at bounding box center [469, 51] width 150 height 19
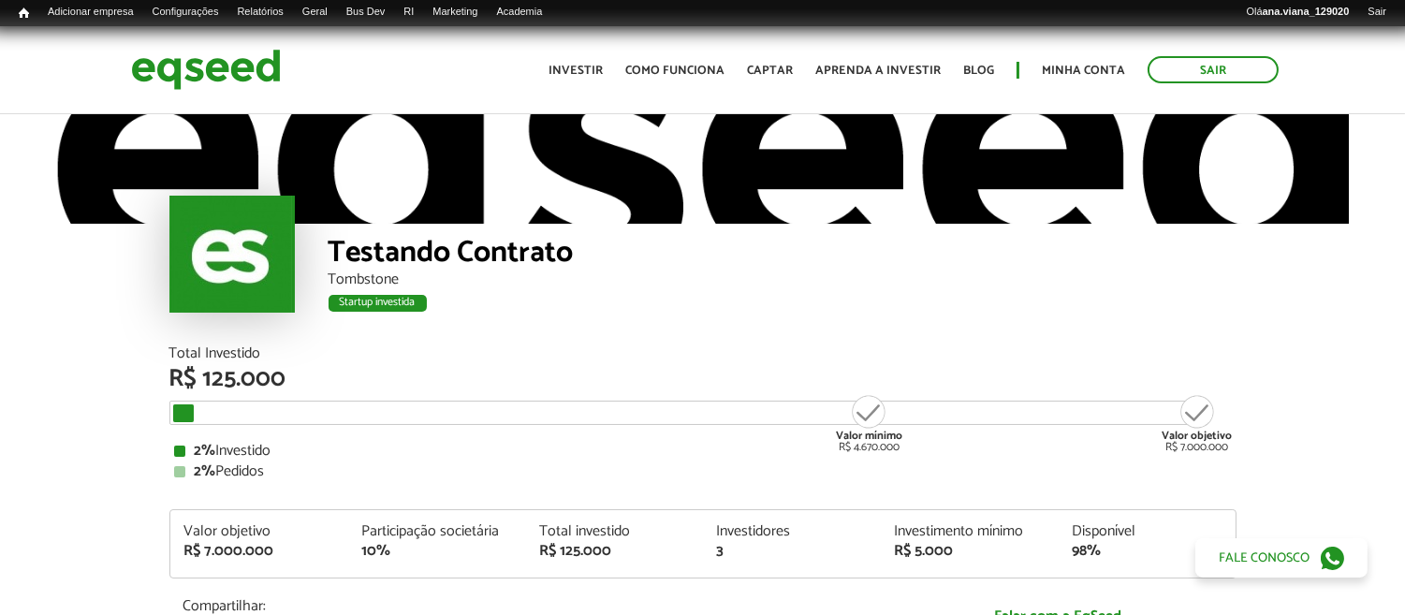
click at [1340, 290] on div "Testando Contrato Tombstone Startup investida Startup investida" at bounding box center [702, 228] width 1405 height 235
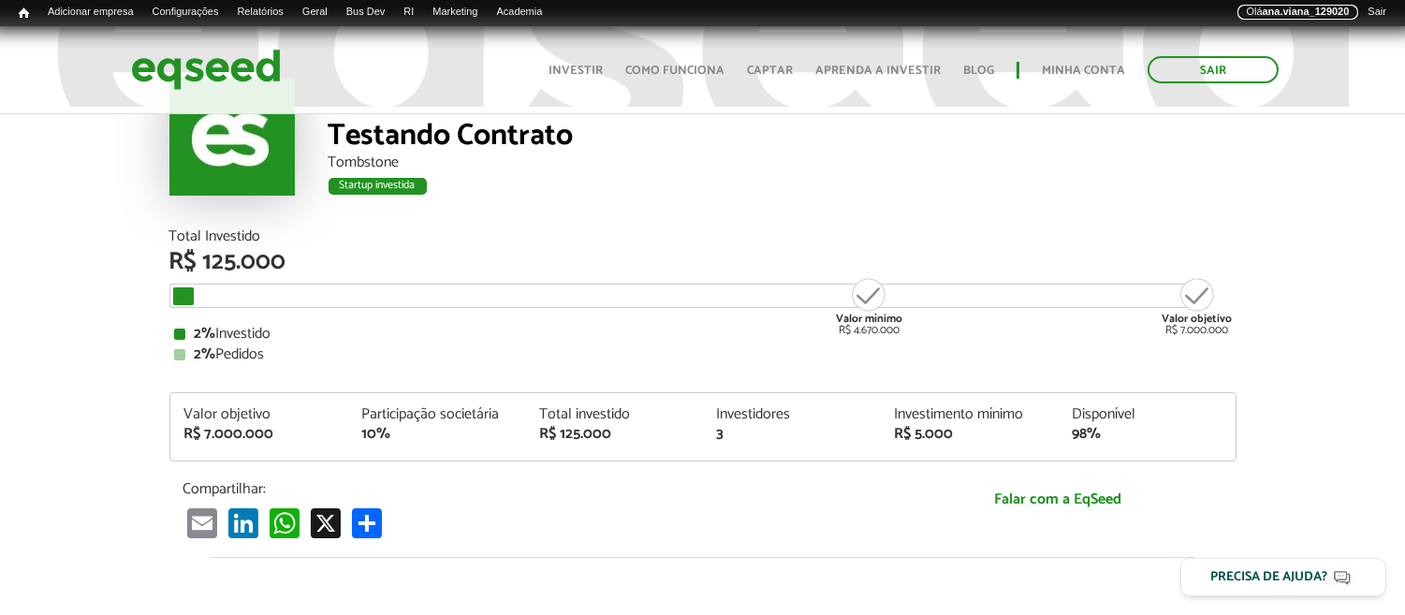
click at [1308, 9] on strong "ana.viana_129020" at bounding box center [1306, 11] width 87 height 11
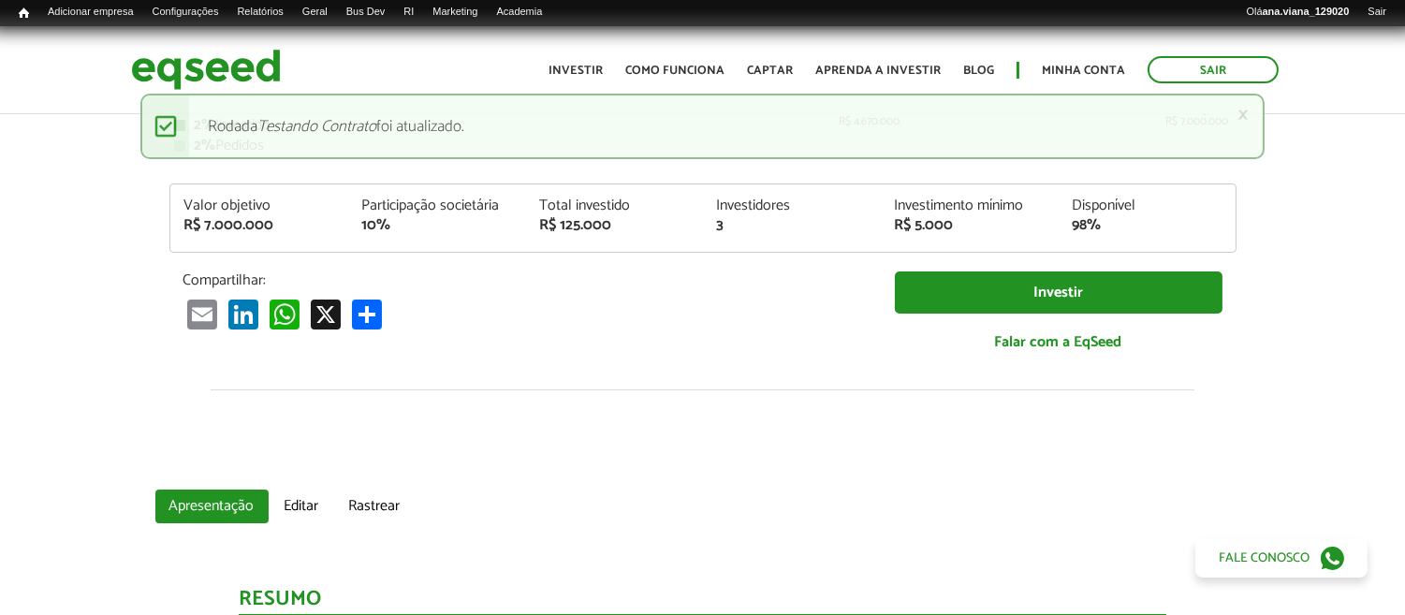
scroll to position [342, 0]
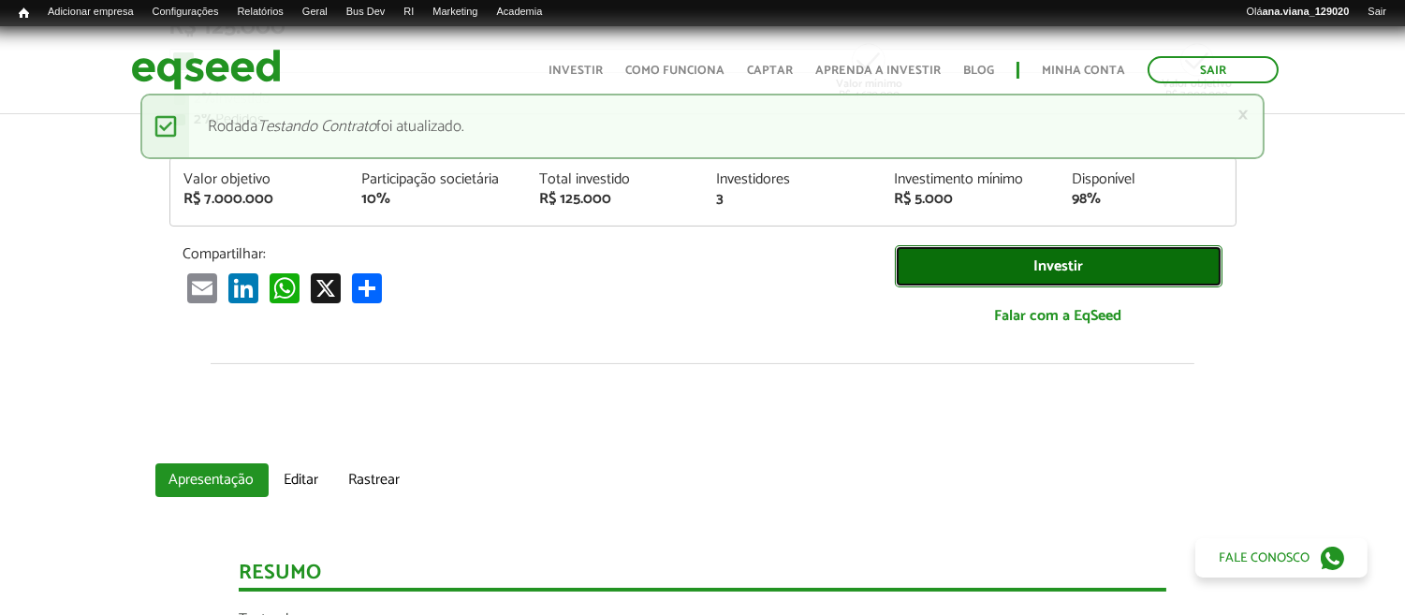
click at [1026, 278] on link "Investir" at bounding box center [1059, 266] width 328 height 42
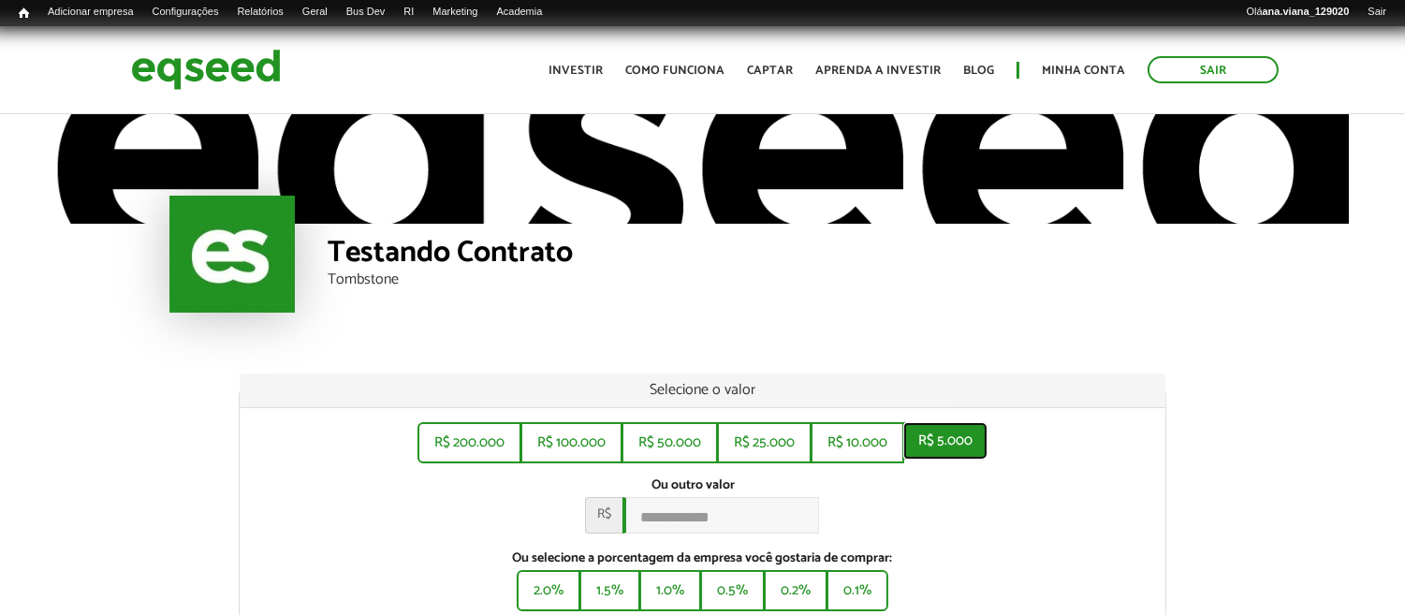
click at [948, 440] on button "R$ 5.000" at bounding box center [945, 440] width 84 height 37
type input "*****"
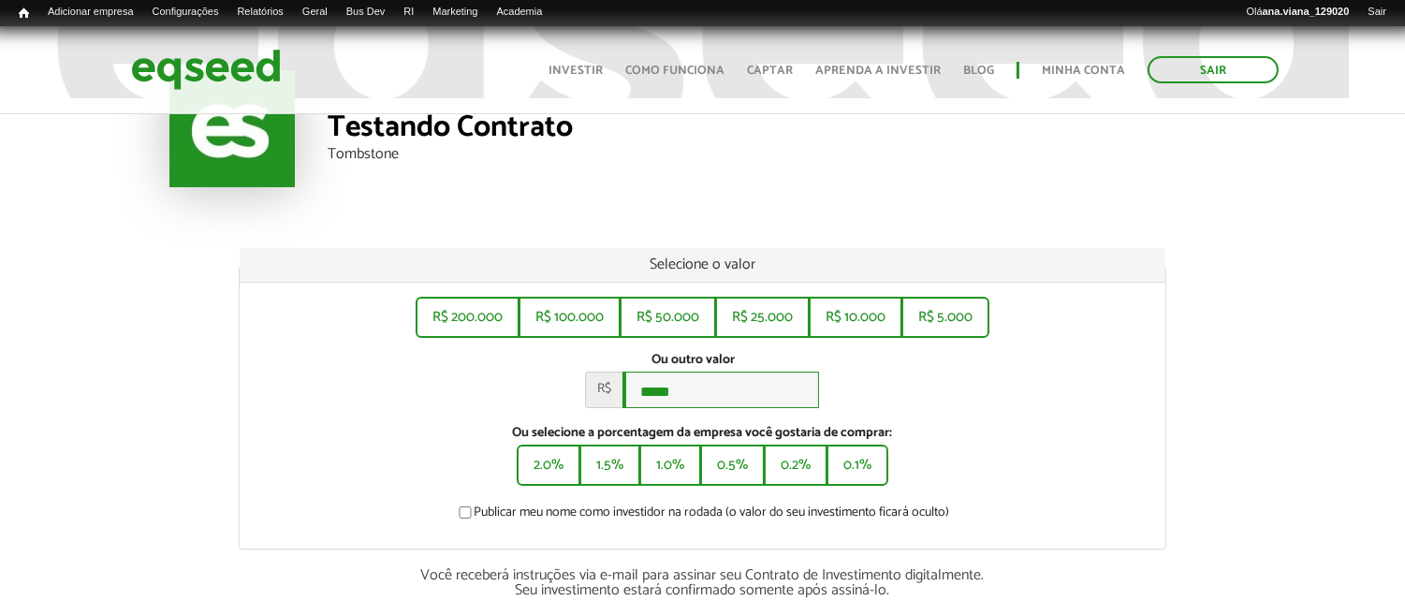
scroll to position [426, 0]
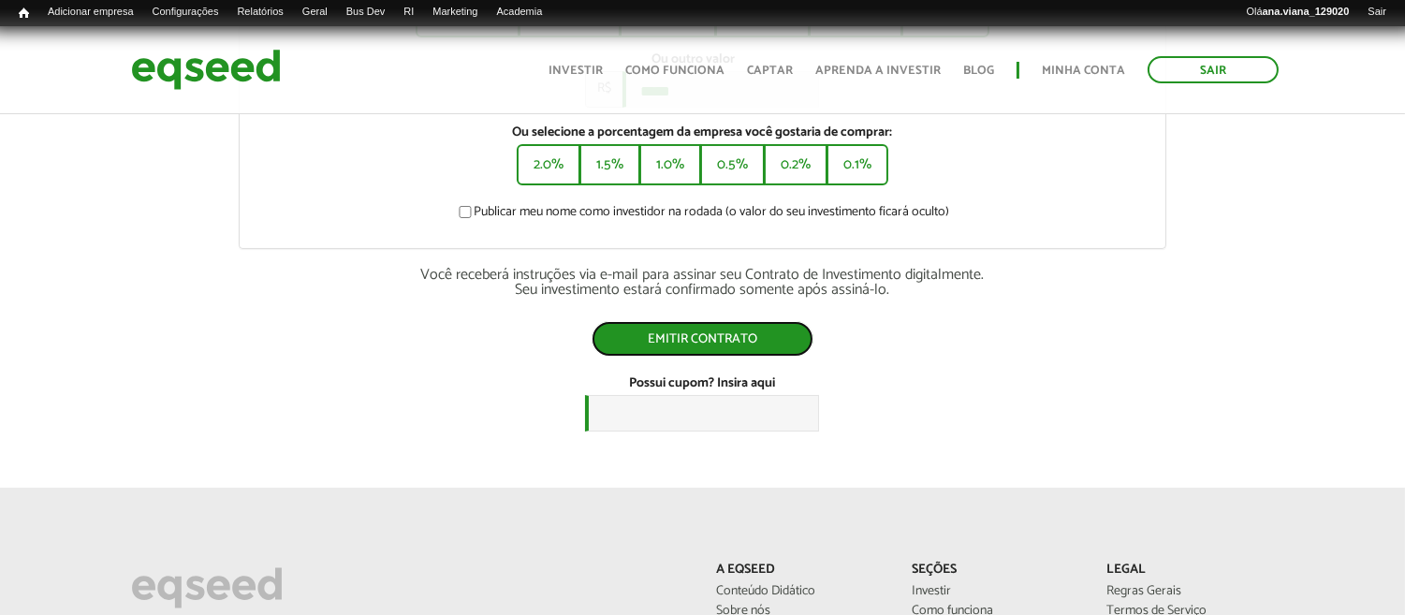
click at [745, 342] on button "Emitir contrato" at bounding box center [703, 339] width 222 height 36
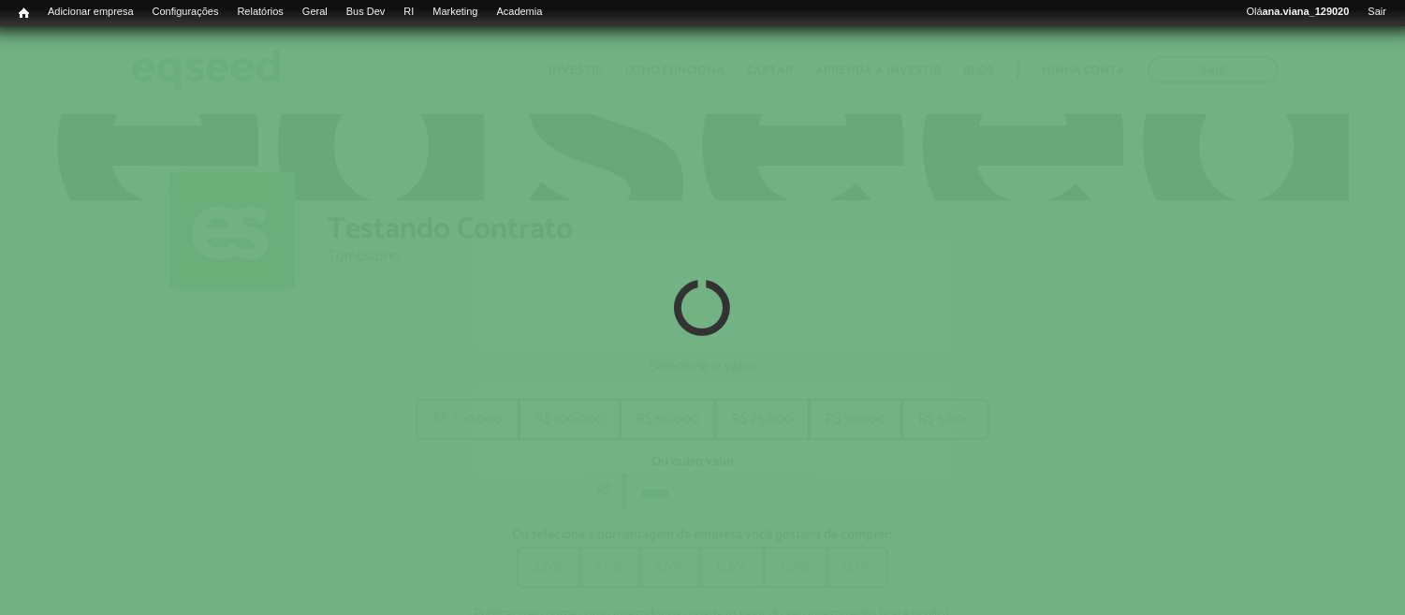
scroll to position [0, 0]
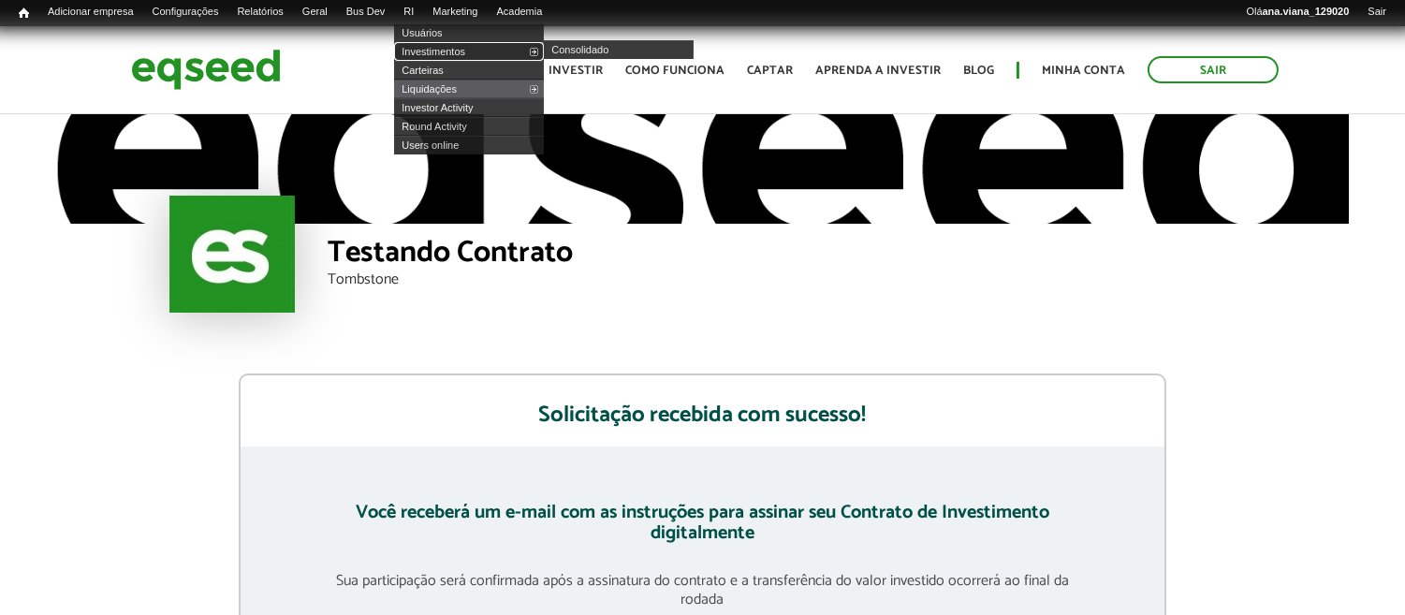
click at [452, 54] on link "Investimentos" at bounding box center [469, 51] width 150 height 19
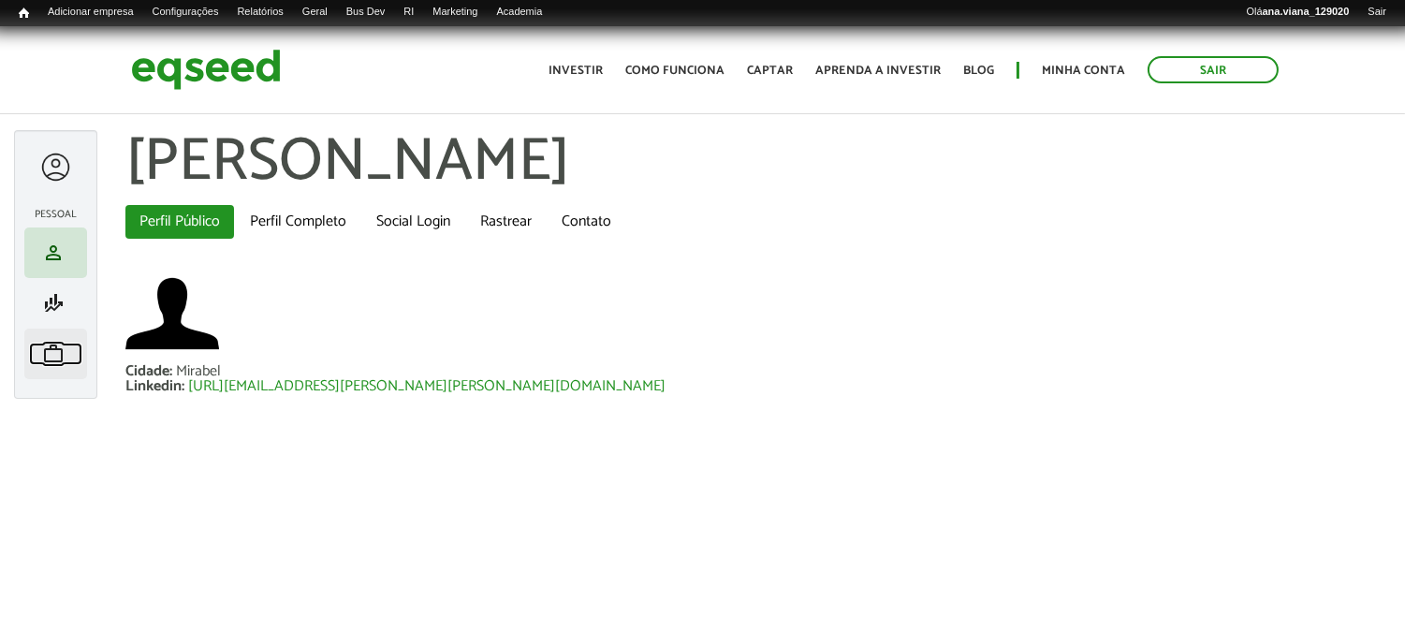
click at [66, 347] on link "work Meu portfólio" at bounding box center [55, 354] width 53 height 22
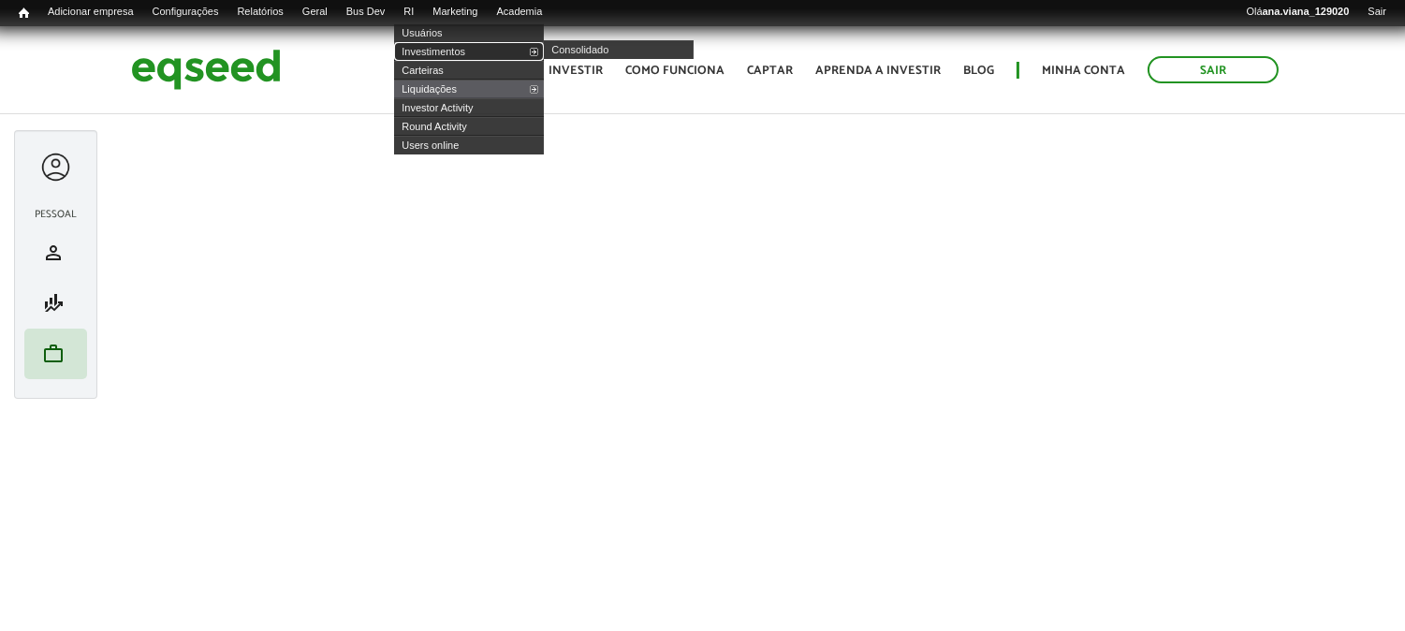
click at [463, 45] on link "Investimentos" at bounding box center [469, 51] width 150 height 19
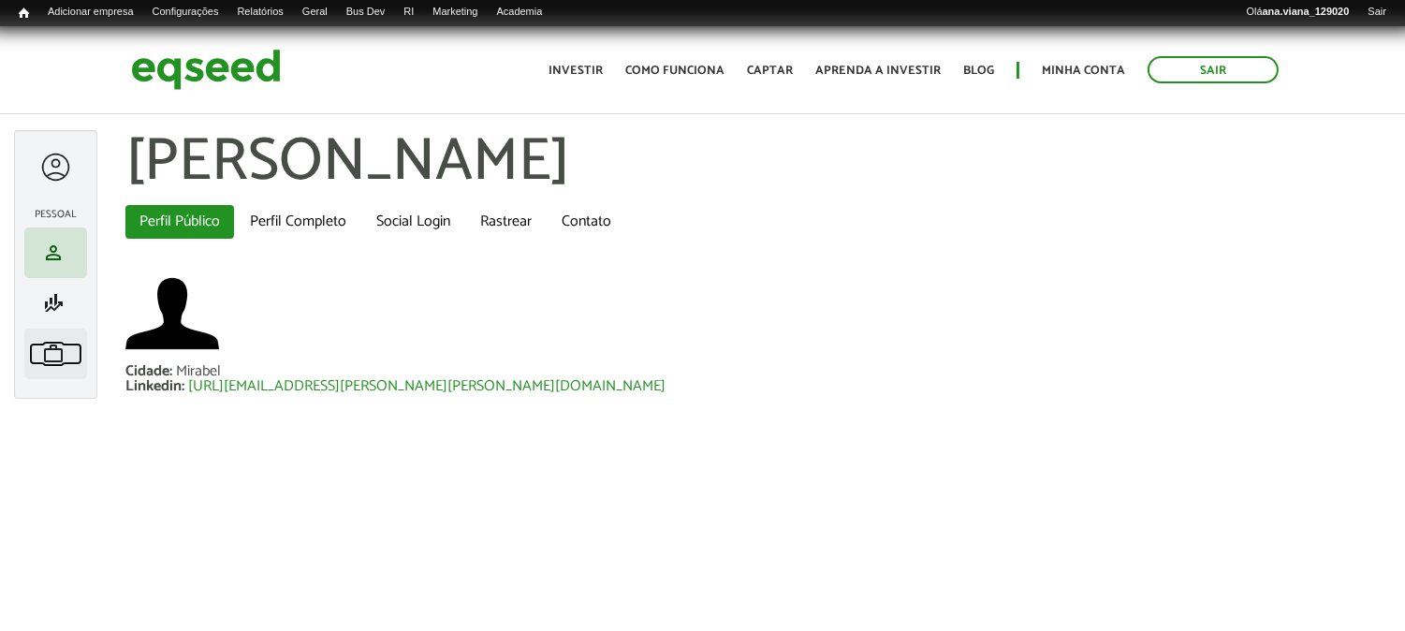
click at [56, 351] on span "work" at bounding box center [53, 354] width 22 height 22
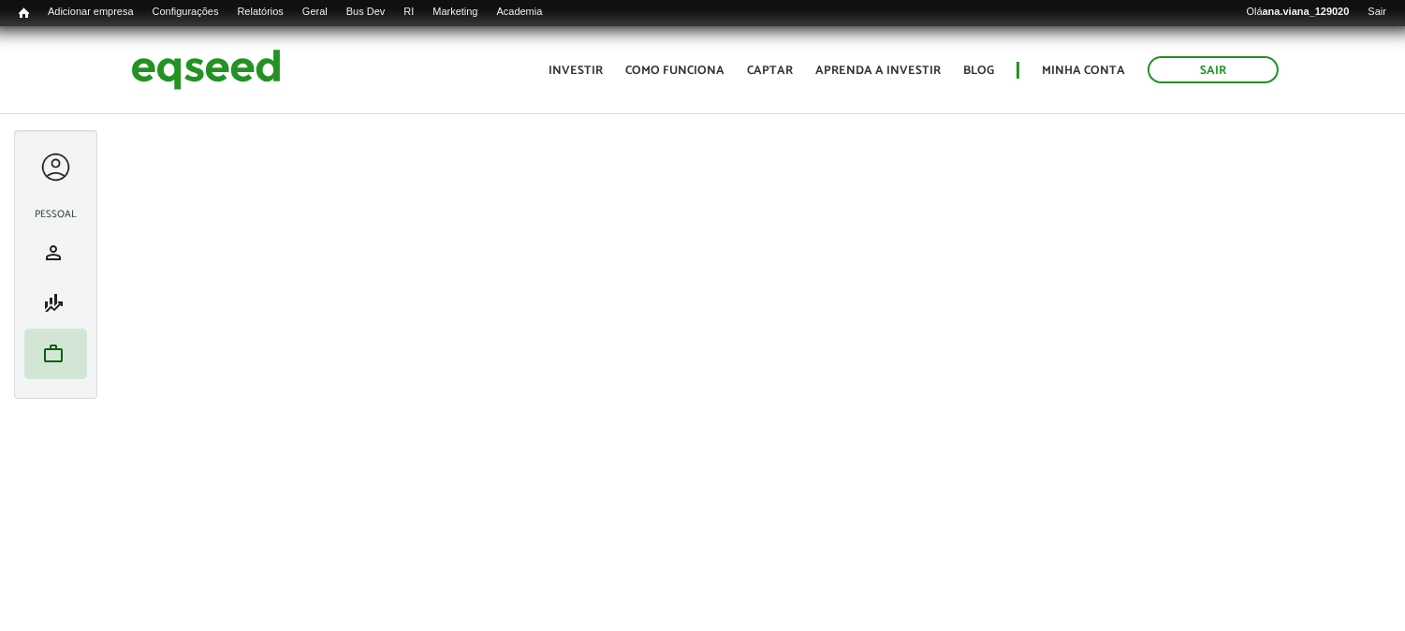
click at [3, 105] on header "Sair Toggle navigation Toggle navigation Início Investir Como funciona Captar A…" at bounding box center [702, 70] width 1405 height 88
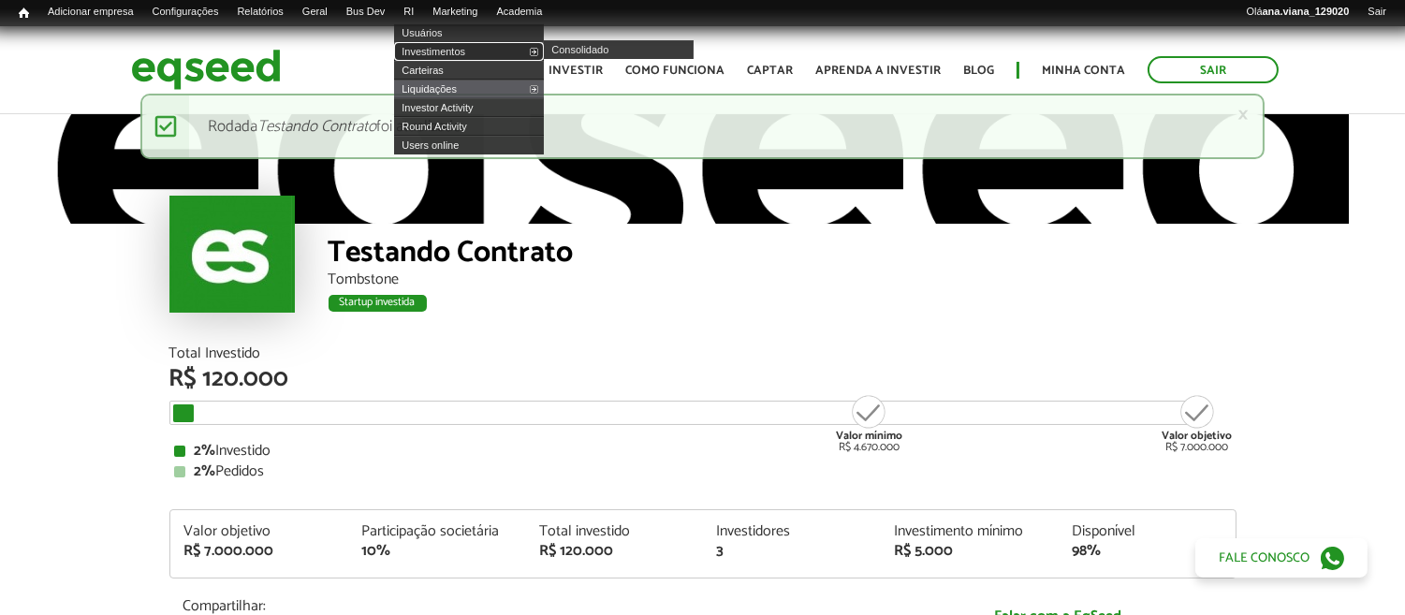
click at [454, 50] on link "Investimentos" at bounding box center [469, 51] width 150 height 19
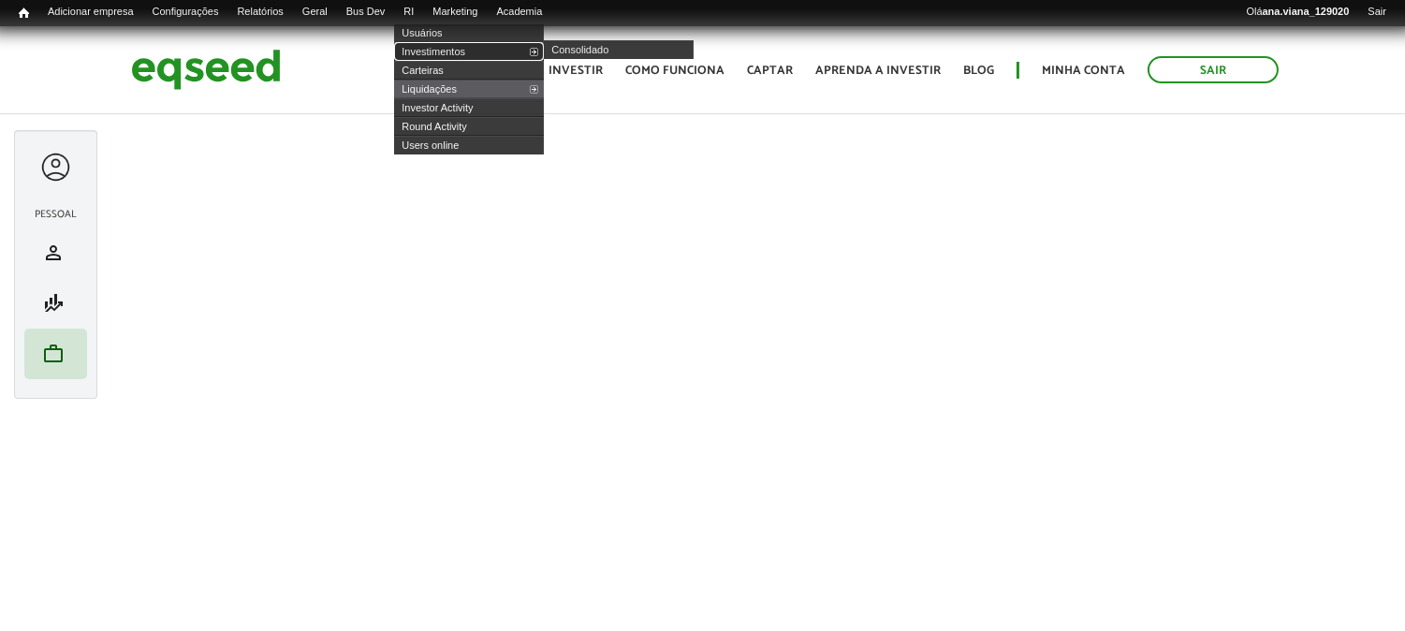
click at [455, 48] on link "Investimentos" at bounding box center [469, 51] width 150 height 19
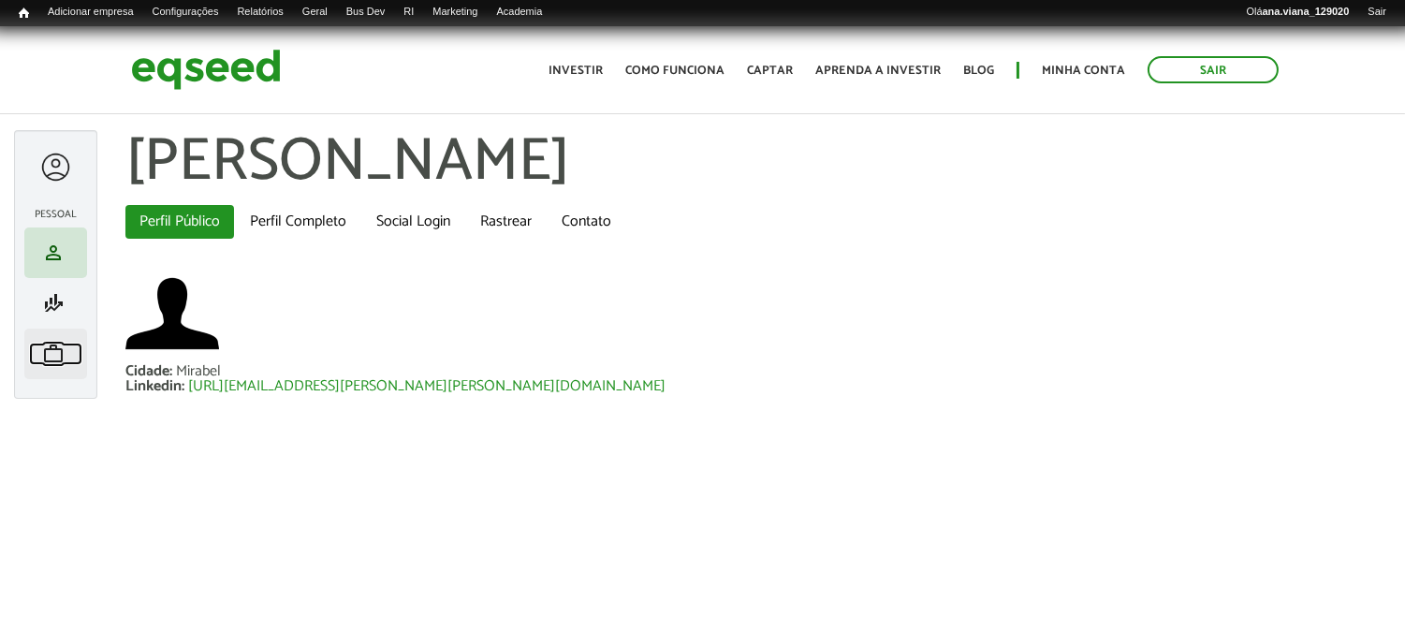
click at [48, 358] on span "work" at bounding box center [53, 354] width 22 height 22
click at [56, 354] on span "work" at bounding box center [53, 354] width 22 height 22
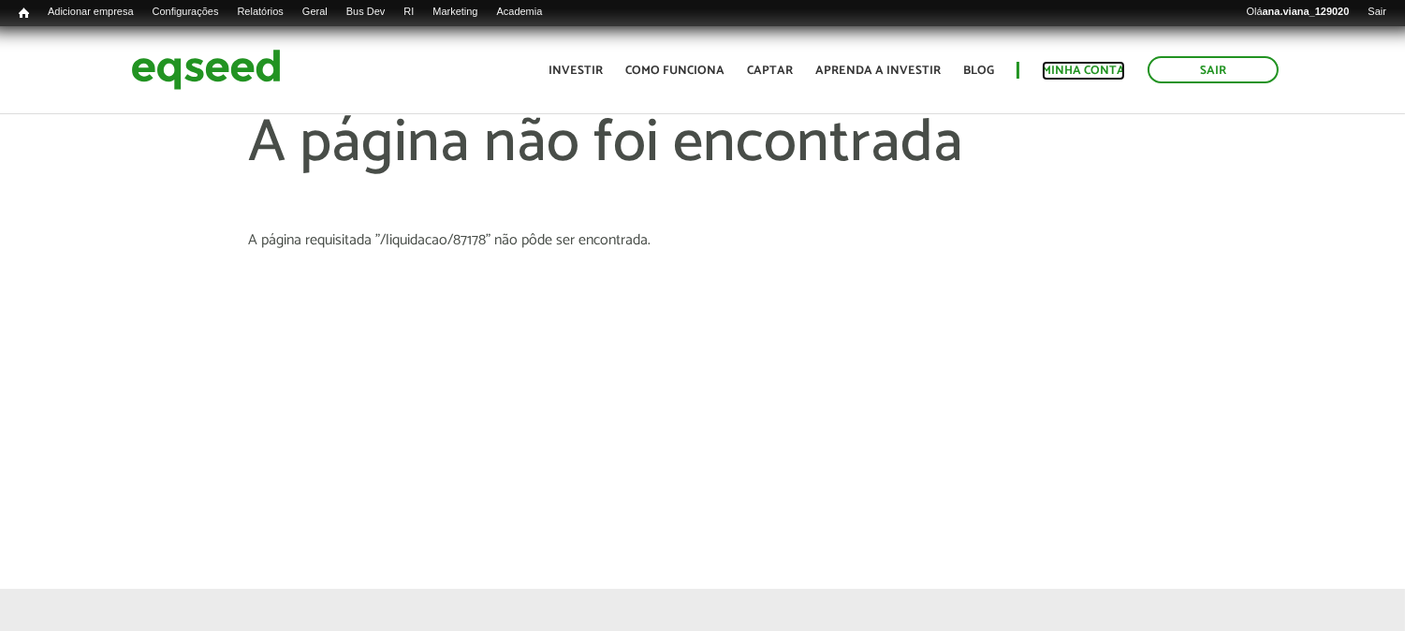
click at [1082, 71] on link "Minha conta" at bounding box center [1083, 71] width 83 height 12
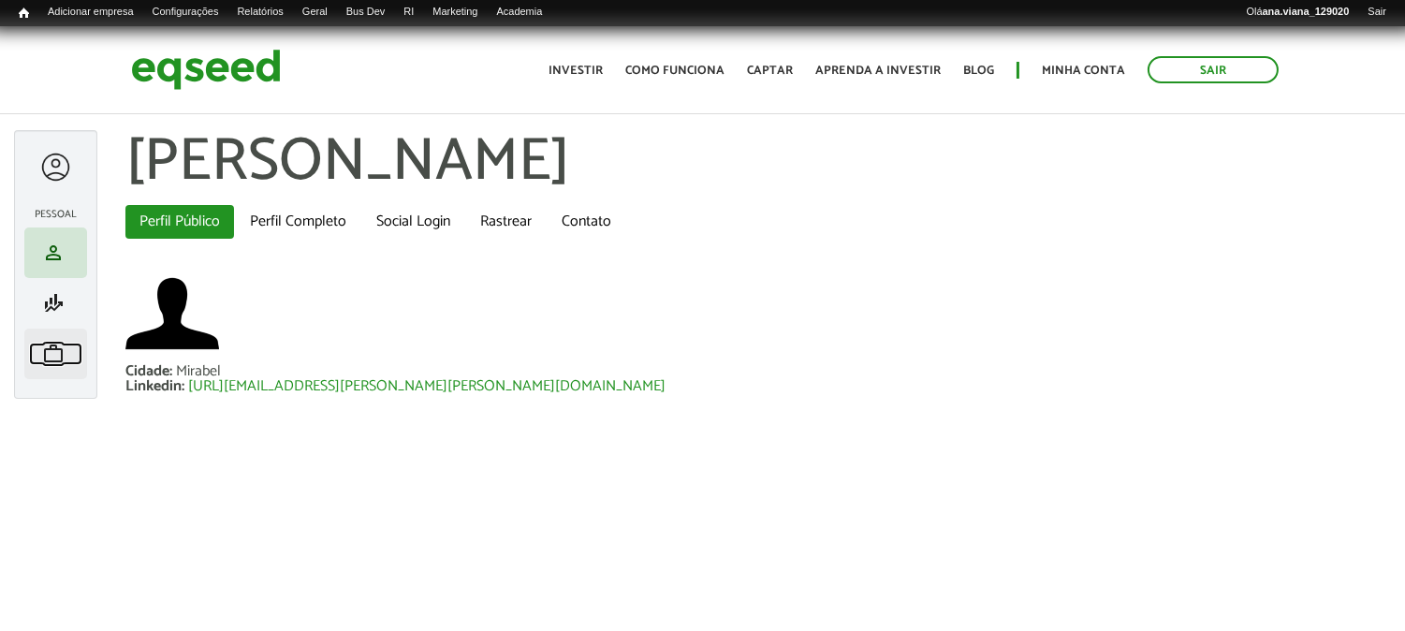
click at [60, 357] on span "work" at bounding box center [53, 354] width 22 height 22
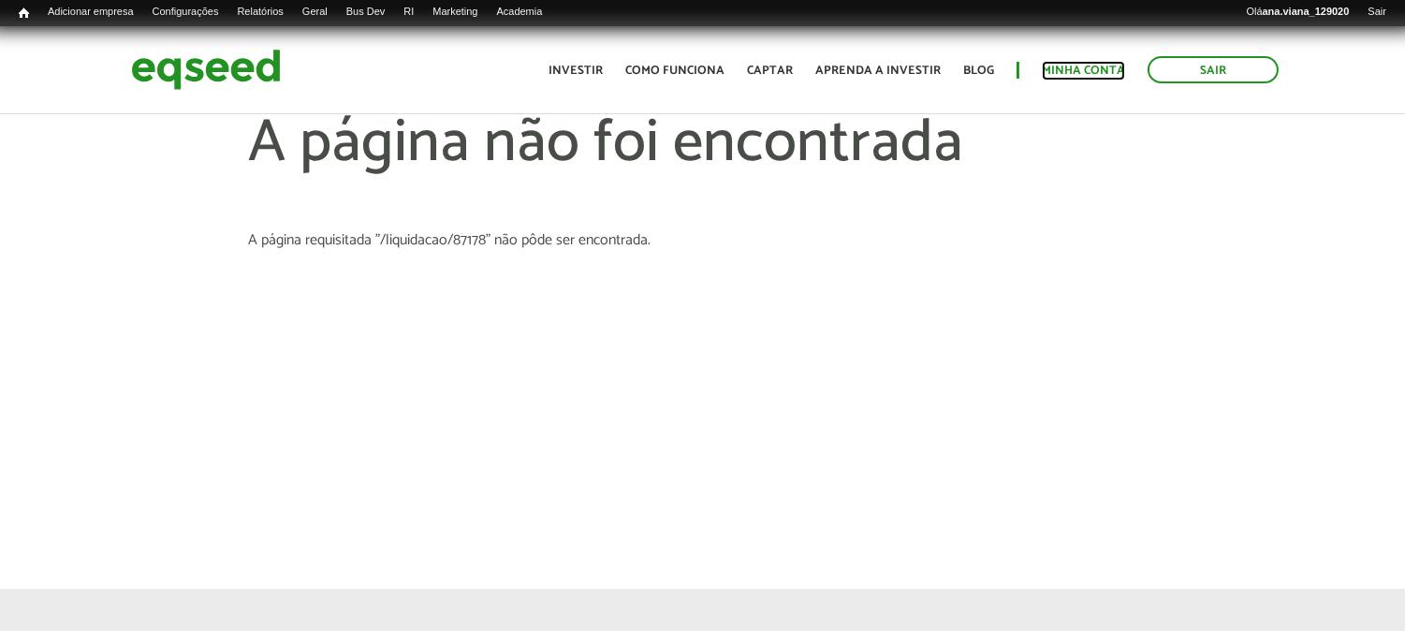
click at [1079, 77] on link "Minha conta" at bounding box center [1083, 71] width 83 height 12
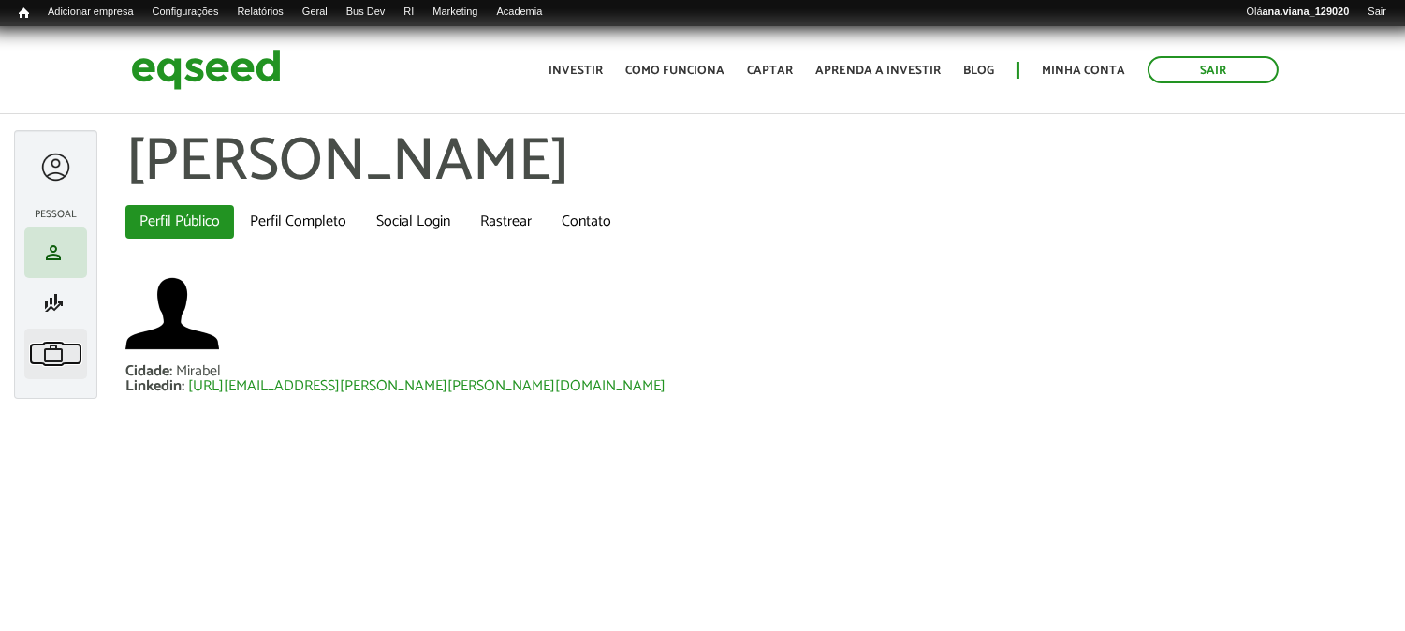
click at [62, 352] on span "work" at bounding box center [53, 354] width 22 height 22
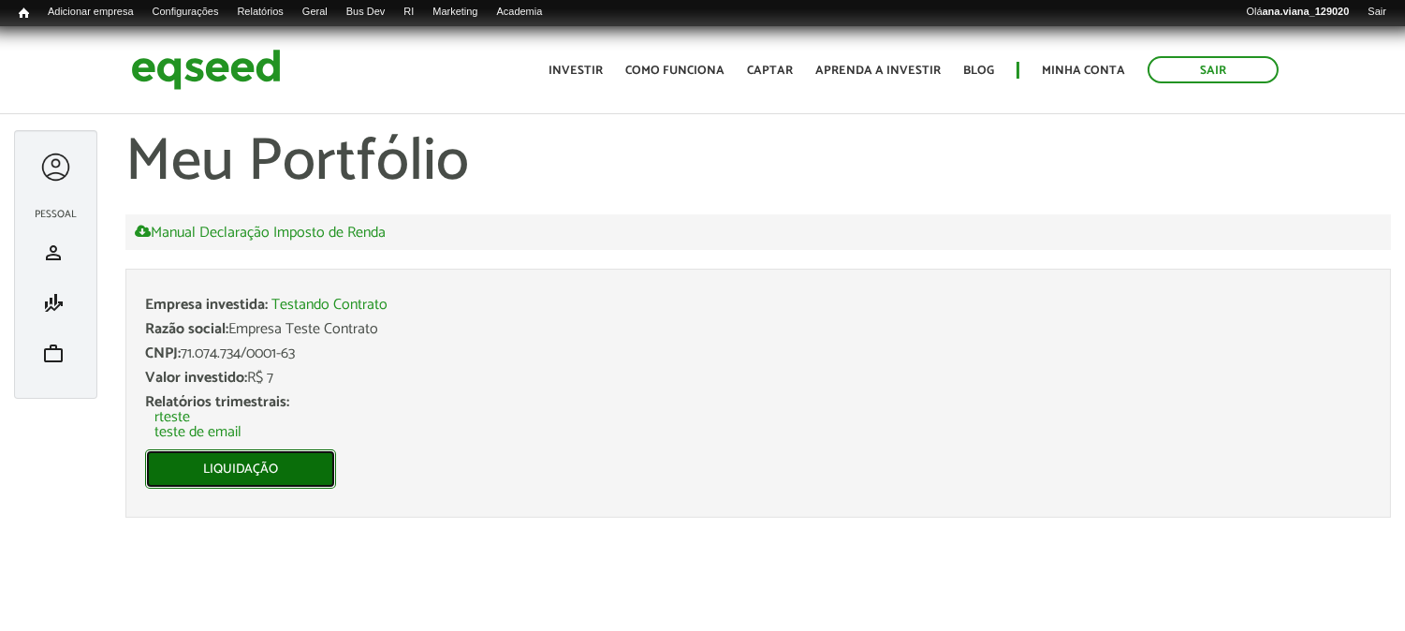
click at [314, 468] on link "Liquidação" at bounding box center [240, 468] width 191 height 39
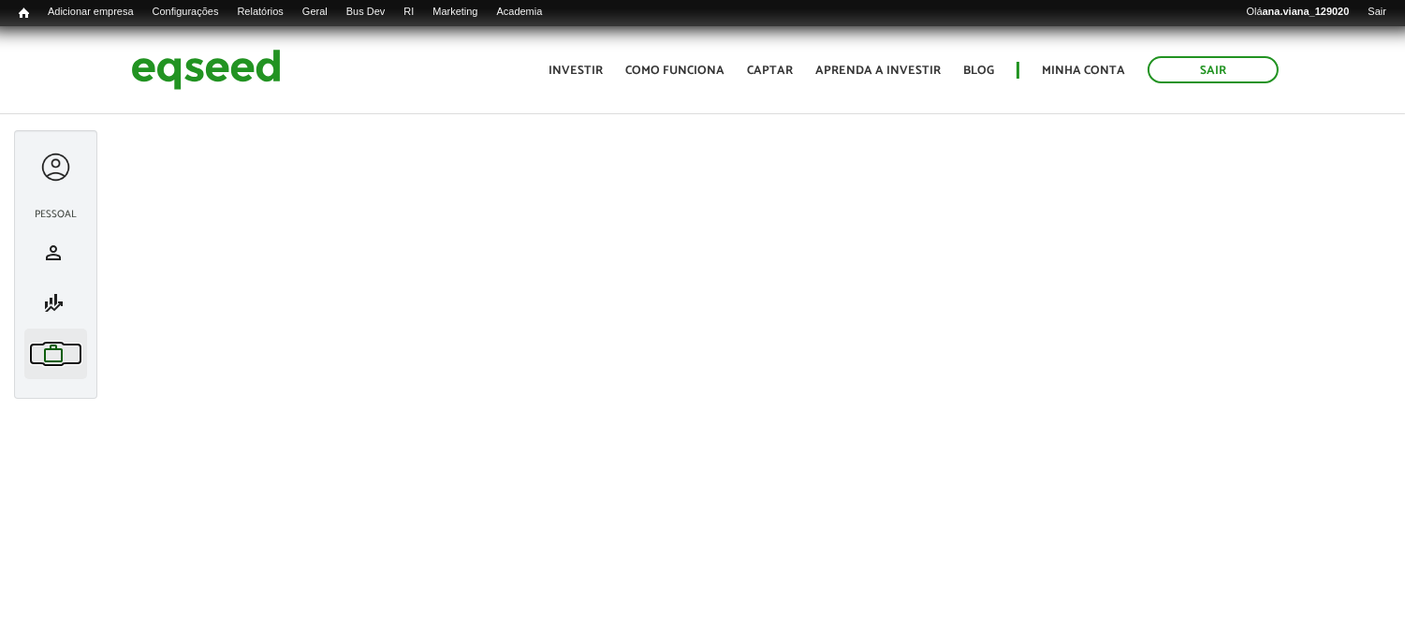
click at [48, 362] on span "work" at bounding box center [53, 354] width 22 height 22
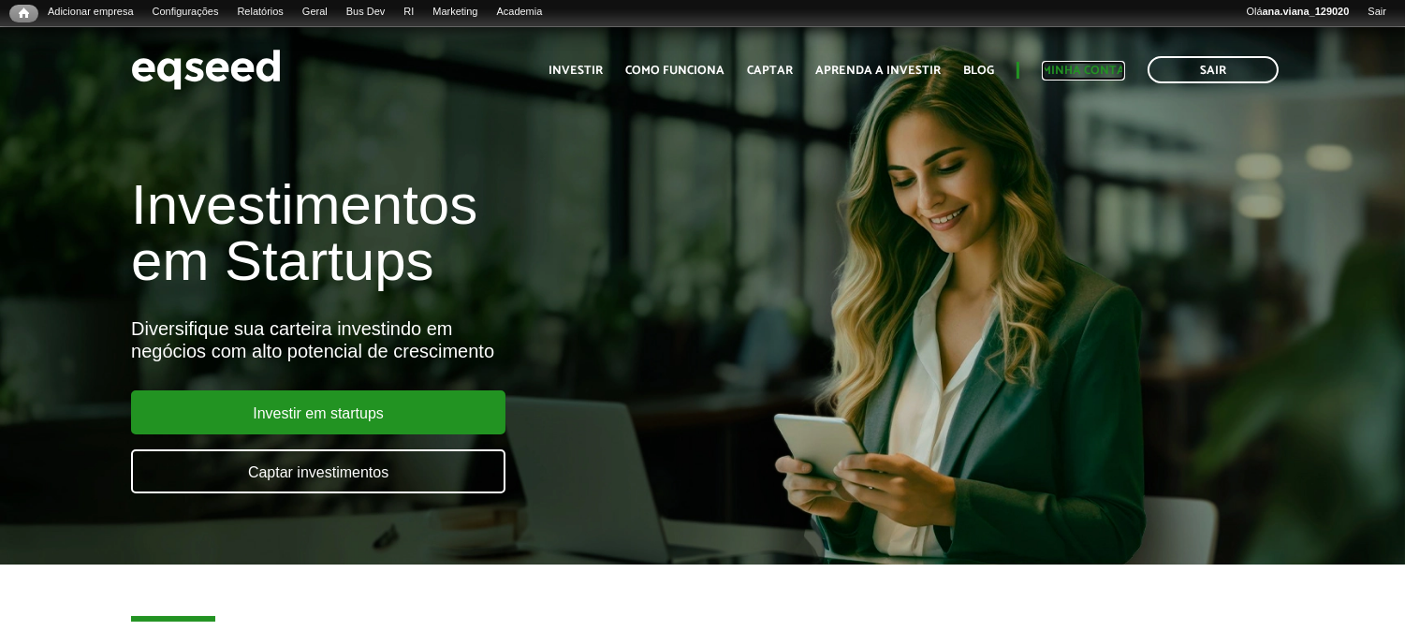
click at [1099, 70] on link "Minha conta" at bounding box center [1083, 71] width 83 height 12
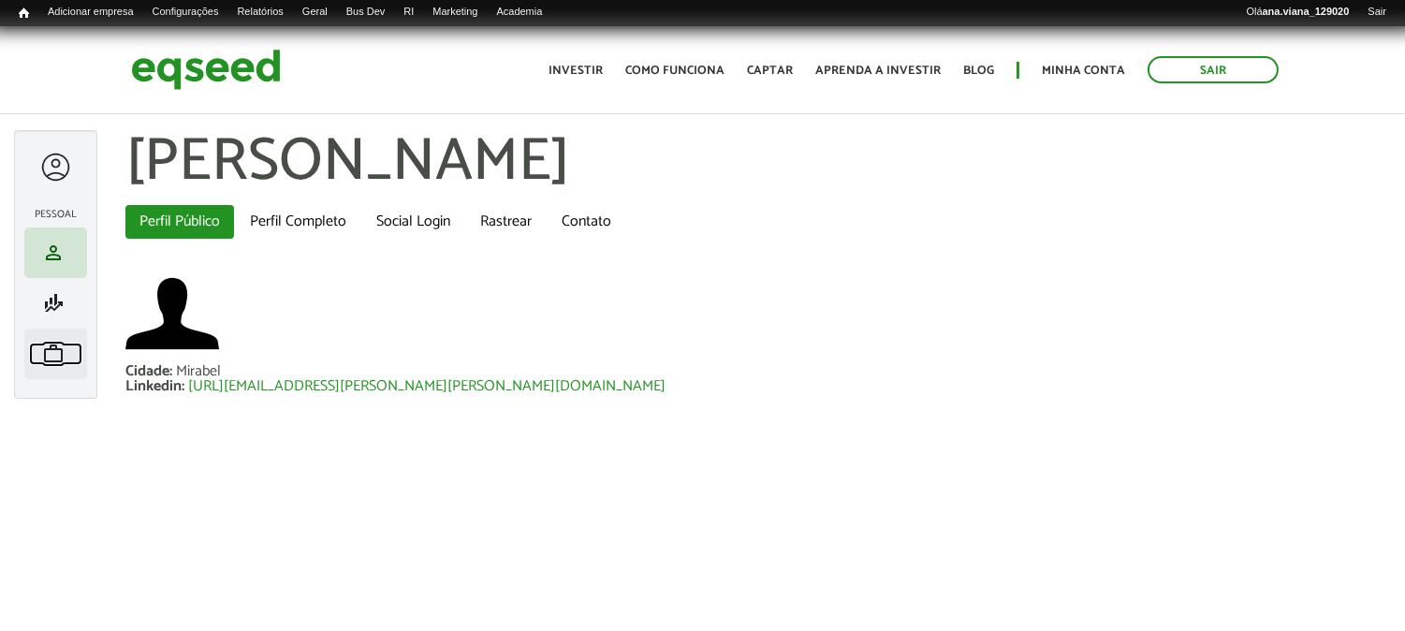
click at [69, 360] on link "work Meu portfólio" at bounding box center [55, 354] width 53 height 22
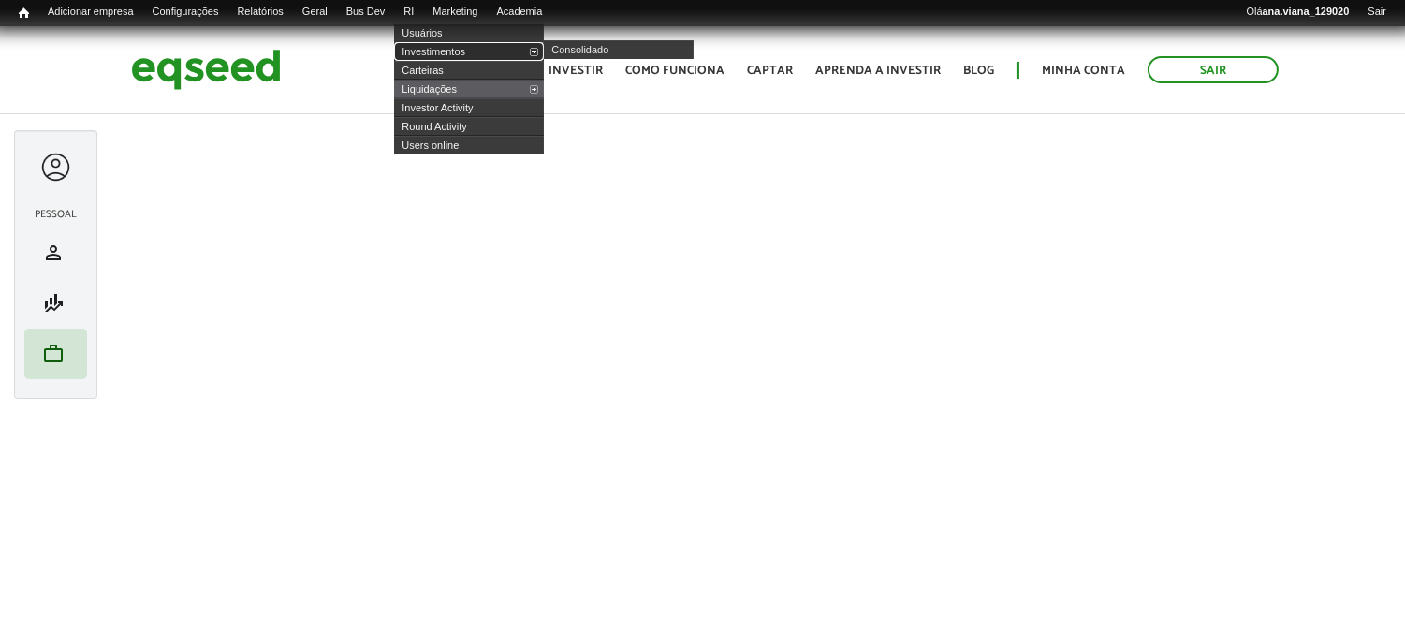
click at [455, 45] on link "Investimentos" at bounding box center [469, 51] width 150 height 19
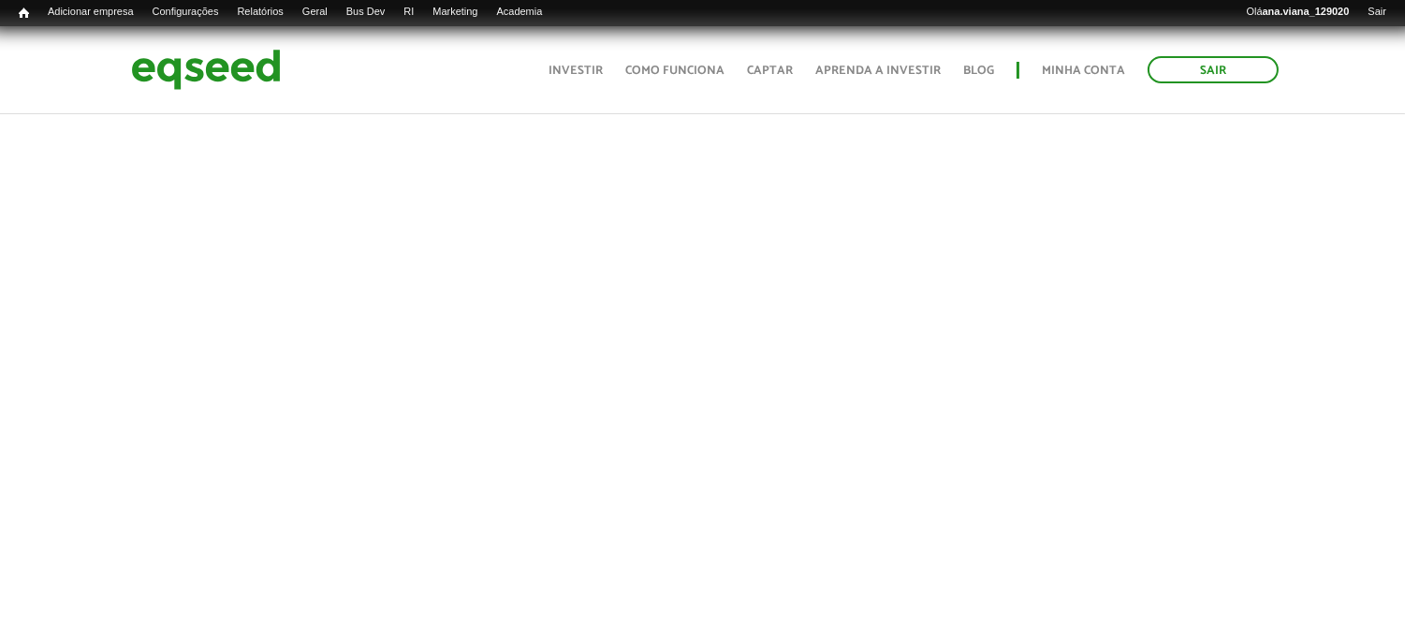
scroll to position [643, 0]
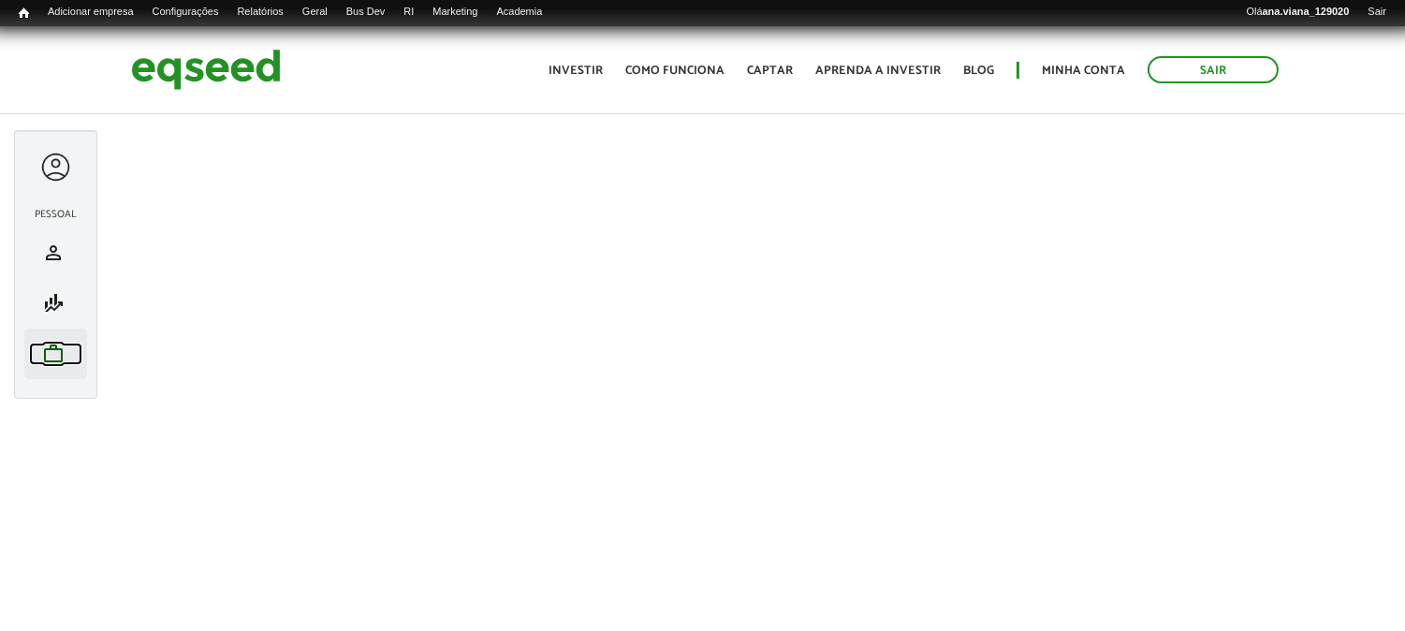
click at [49, 359] on span "work" at bounding box center [53, 354] width 22 height 22
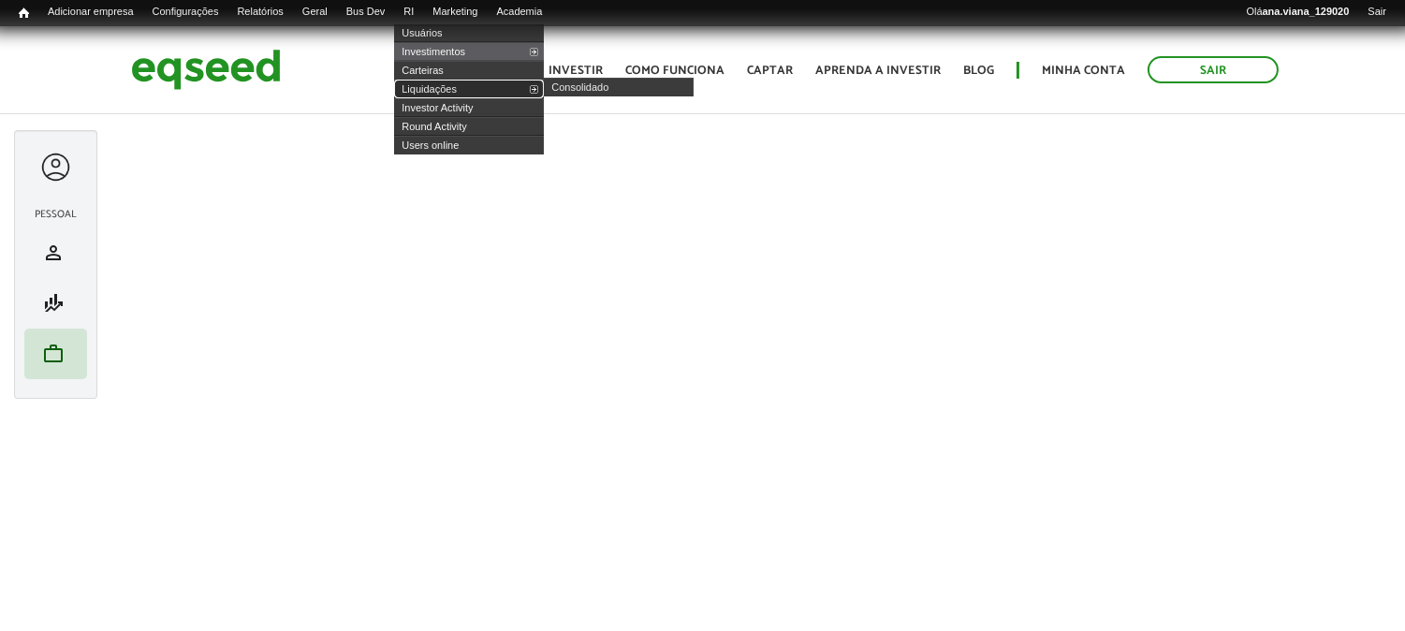
click at [475, 89] on link "Liquidações" at bounding box center [469, 89] width 150 height 19
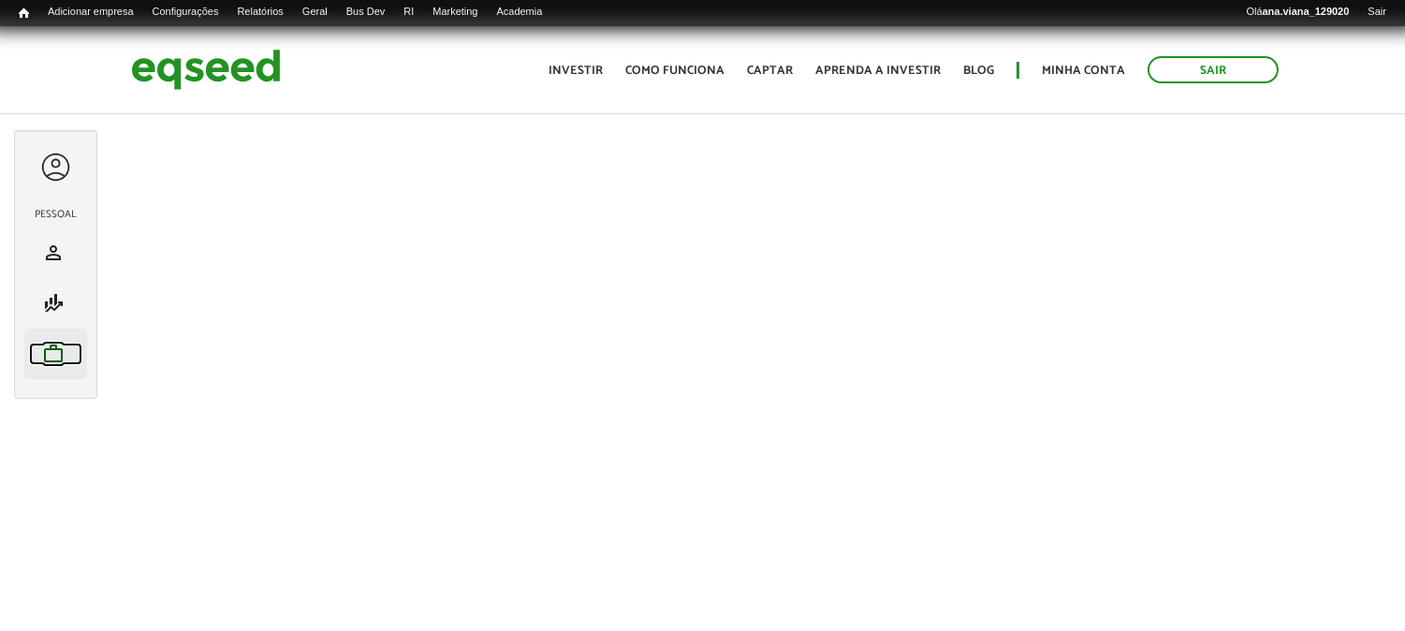
click at [47, 353] on span "work" at bounding box center [53, 354] width 22 height 22
drag, startPoint x: 60, startPoint y: 353, endPoint x: 66, endPoint y: 360, distance: 10.0
click at [59, 354] on span "work" at bounding box center [53, 354] width 22 height 22
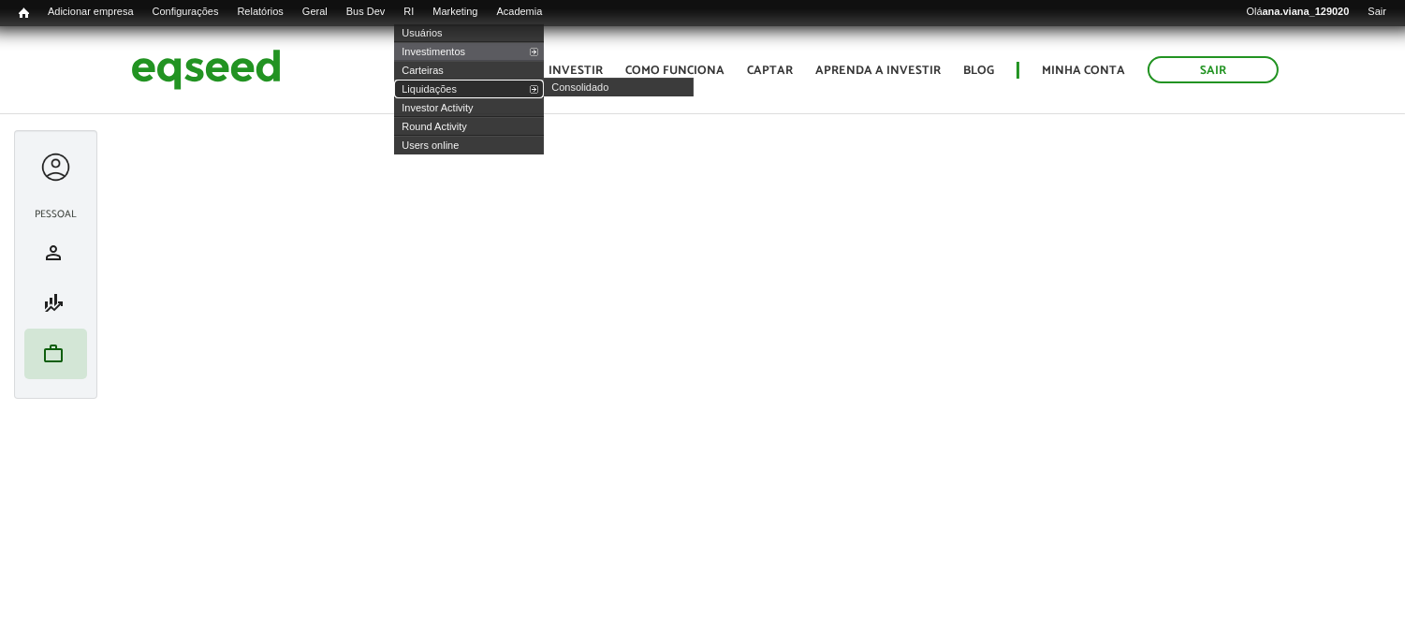
click at [457, 86] on link "Liquidações" at bounding box center [469, 89] width 150 height 19
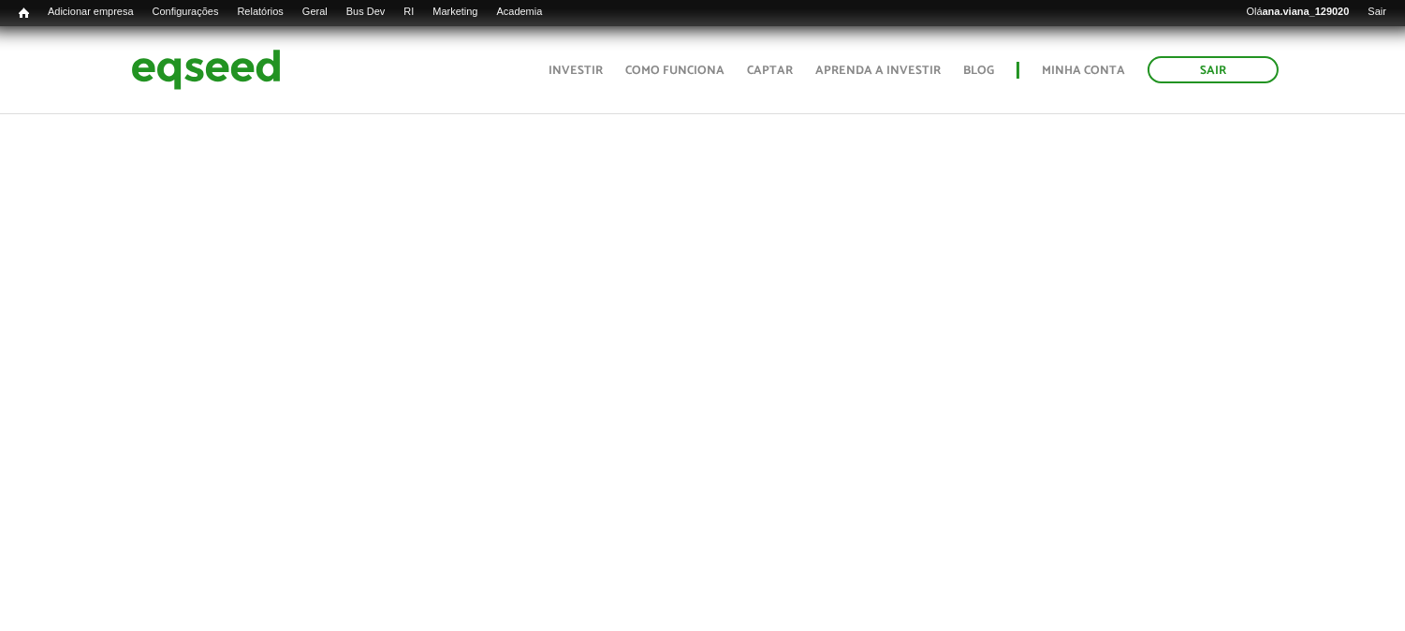
scroll to position [520, 0]
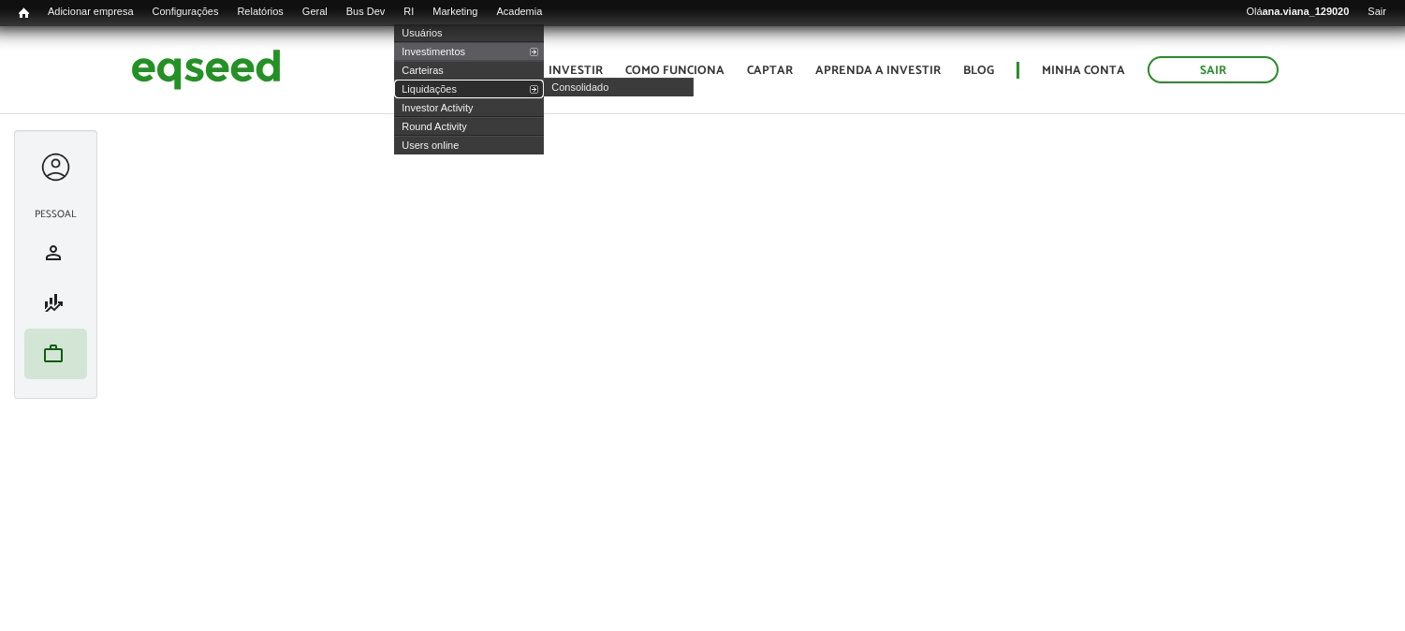
click at [466, 86] on link "Liquidações" at bounding box center [469, 89] width 150 height 19
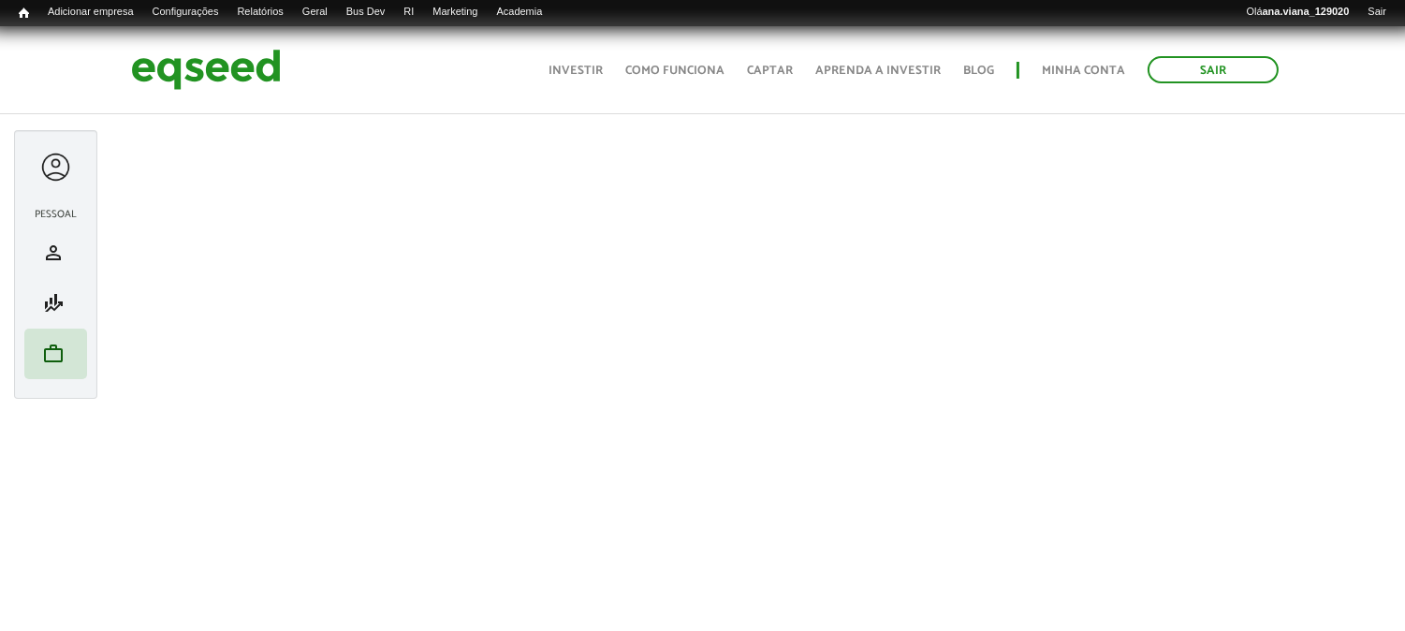
scroll to position [520, 0]
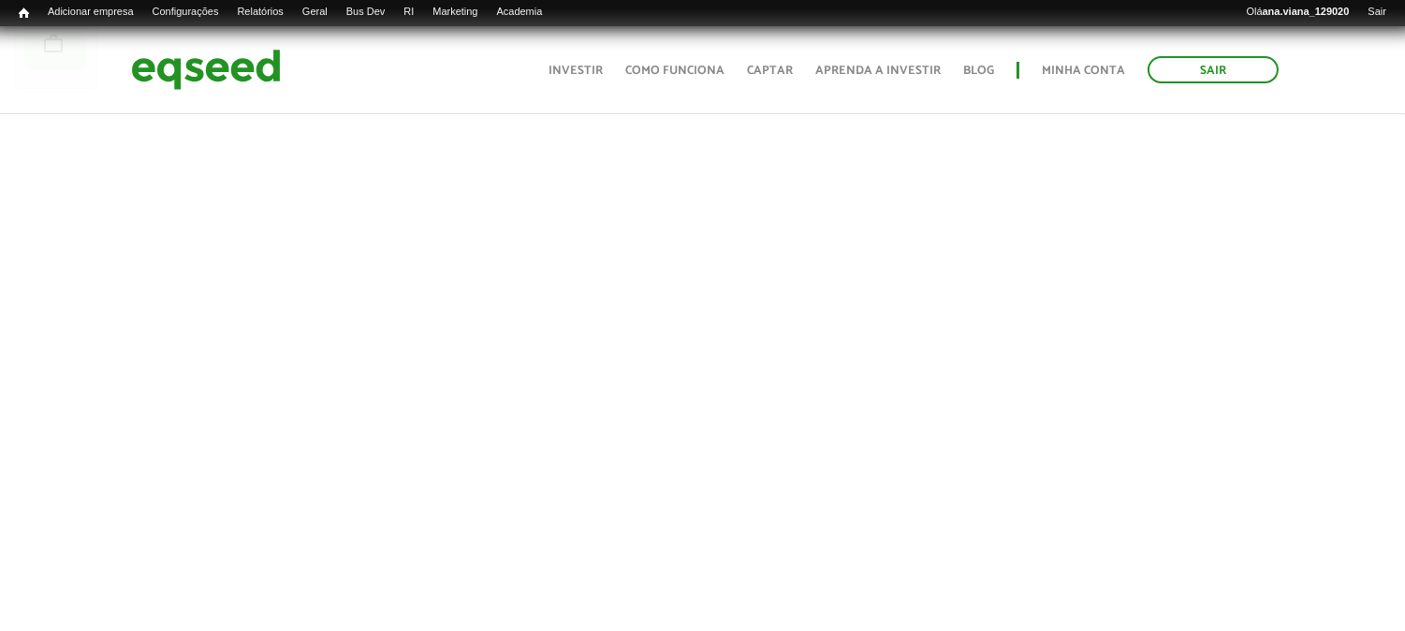
scroll to position [312, 0]
